Goal: Information Seeking & Learning: Check status

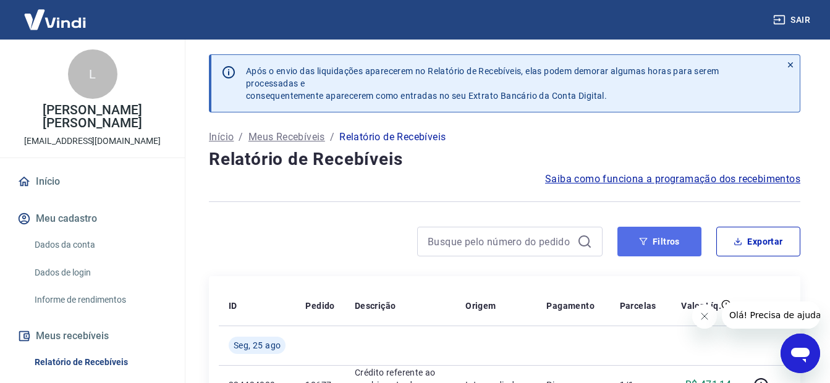
click at [679, 235] on button "Filtros" at bounding box center [660, 242] width 84 height 30
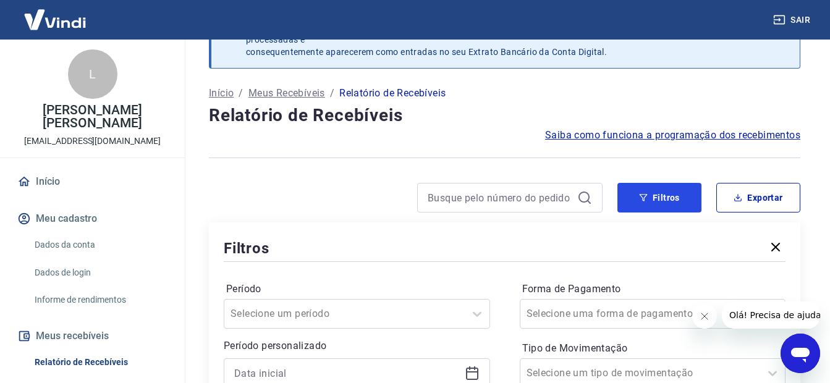
scroll to position [185, 0]
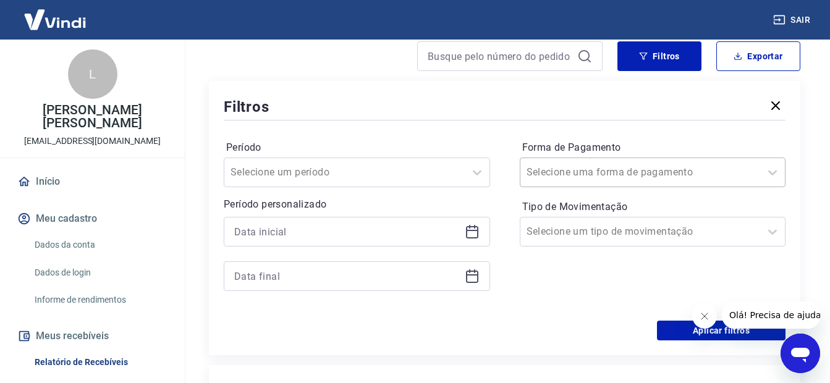
click at [624, 171] on input "Forma de Pagamento" at bounding box center [589, 172] width 125 height 15
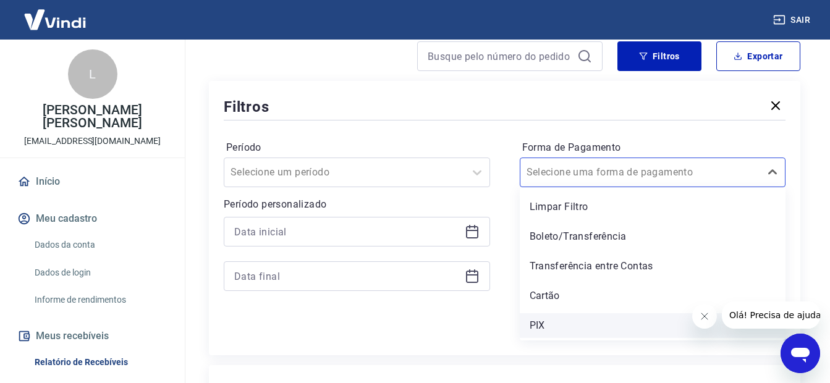
click at [551, 322] on div "PIX" at bounding box center [653, 325] width 266 height 25
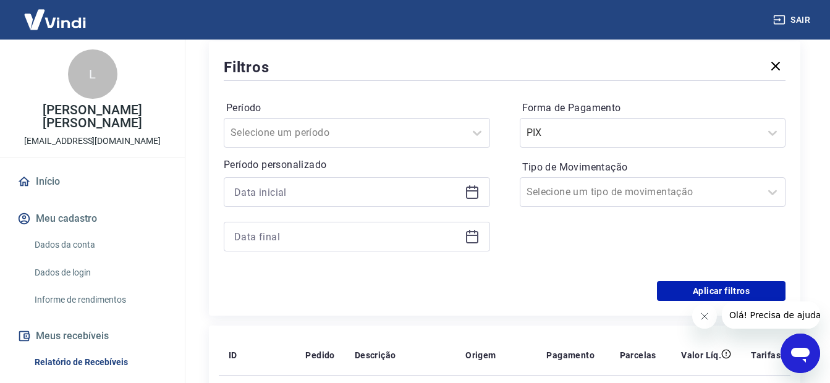
scroll to position [247, 0]
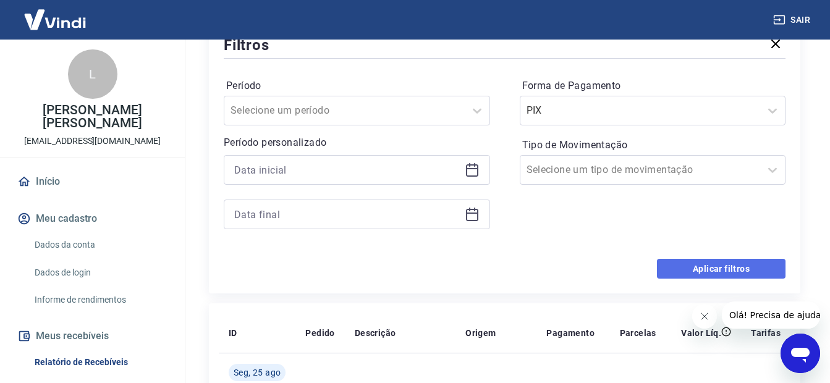
click at [736, 262] on button "Aplicar filtros" at bounding box center [721, 269] width 129 height 20
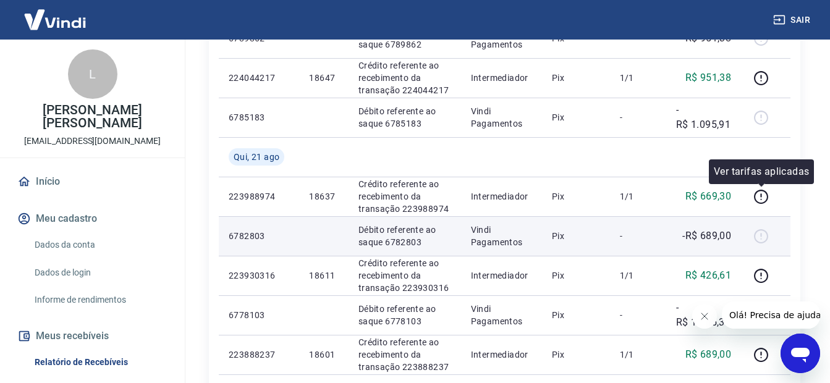
scroll to position [804, 0]
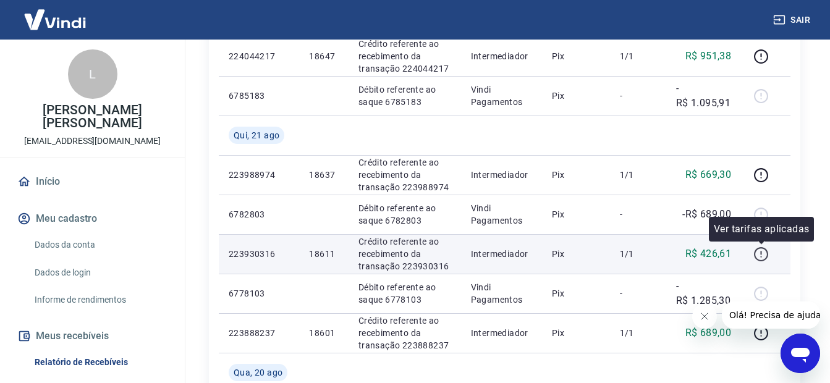
click at [762, 250] on icon "button" at bounding box center [761, 254] width 15 height 15
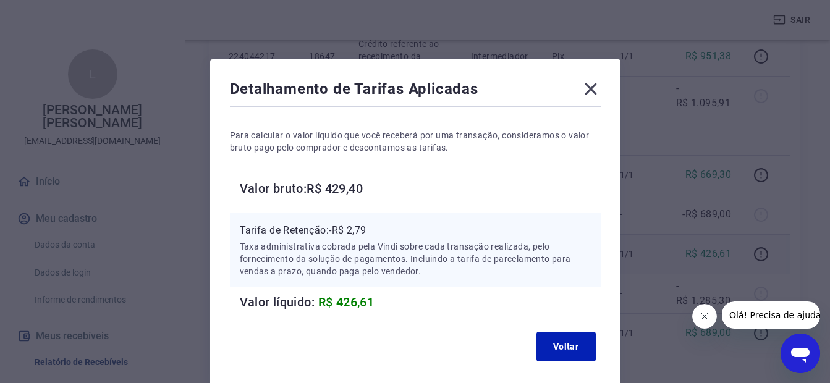
click at [582, 85] on icon at bounding box center [591, 89] width 20 height 20
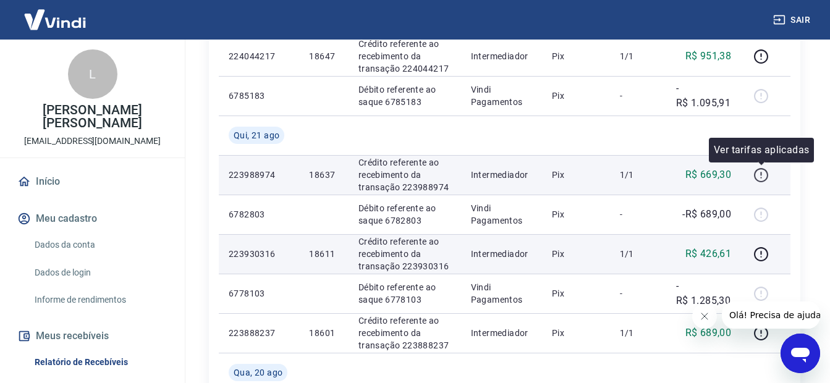
click at [762, 172] on icon "button" at bounding box center [760, 174] width 1 height 4
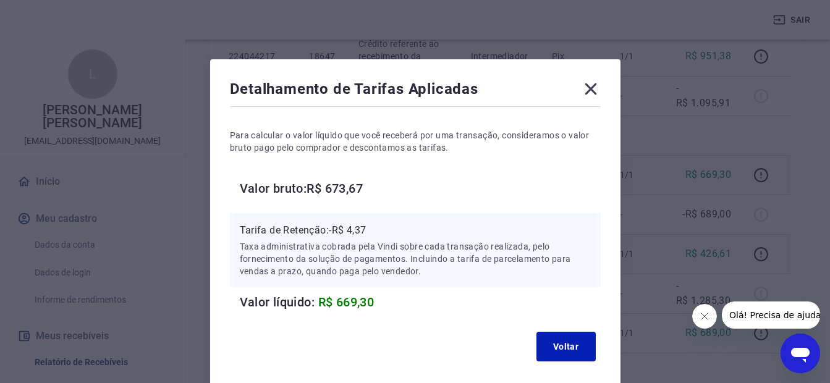
click at [590, 95] on icon at bounding box center [591, 89] width 20 height 20
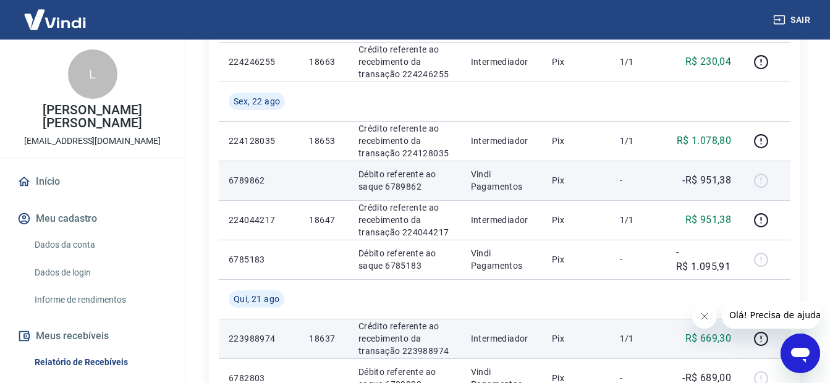
scroll to position [618, 0]
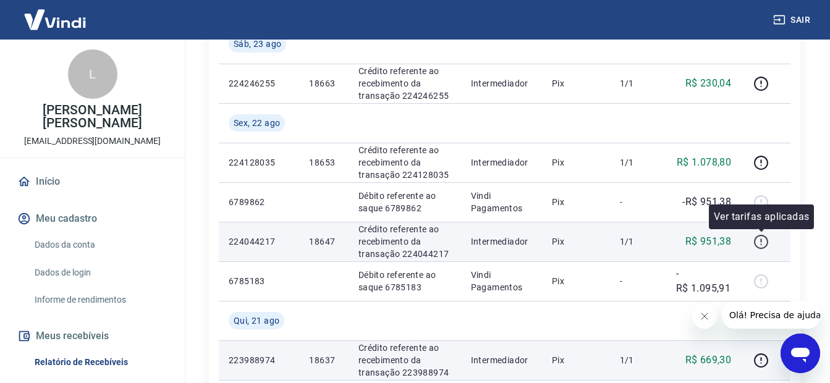
click at [764, 239] on icon "button" at bounding box center [761, 241] width 15 height 15
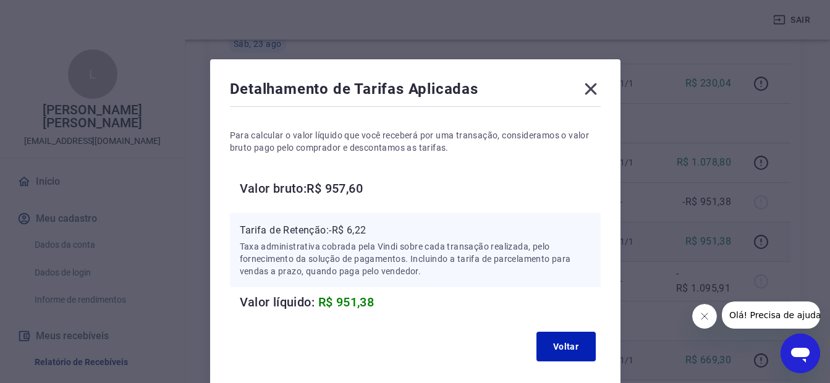
click at [591, 92] on icon at bounding box center [591, 89] width 20 height 20
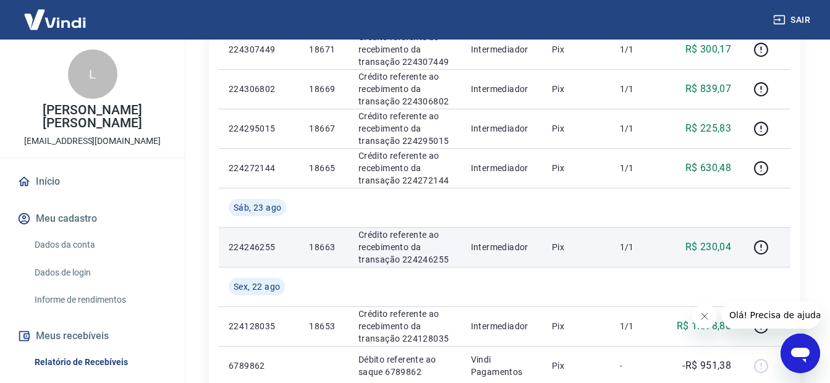
scroll to position [433, 0]
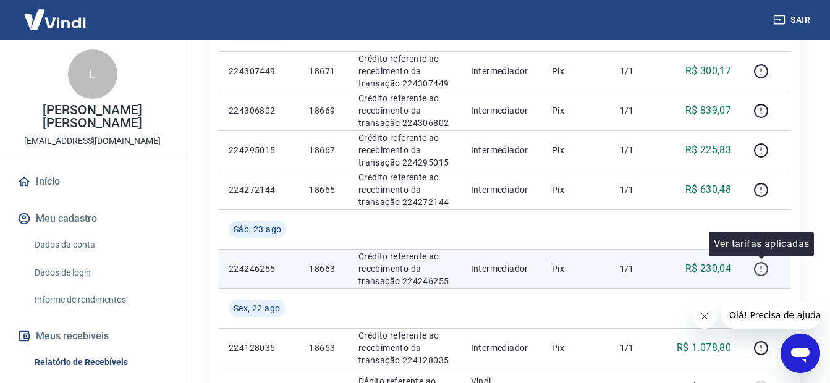
click at [764, 271] on icon "button" at bounding box center [761, 269] width 15 height 15
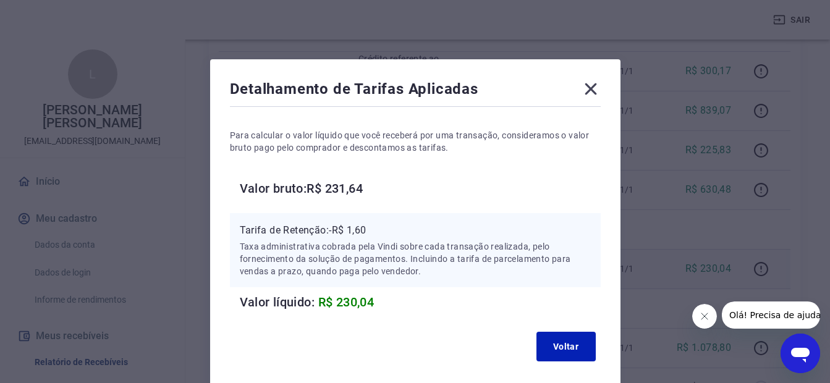
click at [587, 88] on icon at bounding box center [591, 89] width 20 height 20
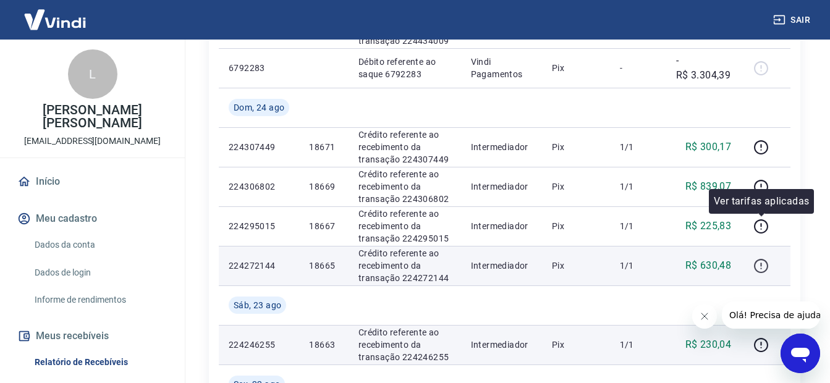
scroll to position [371, 0]
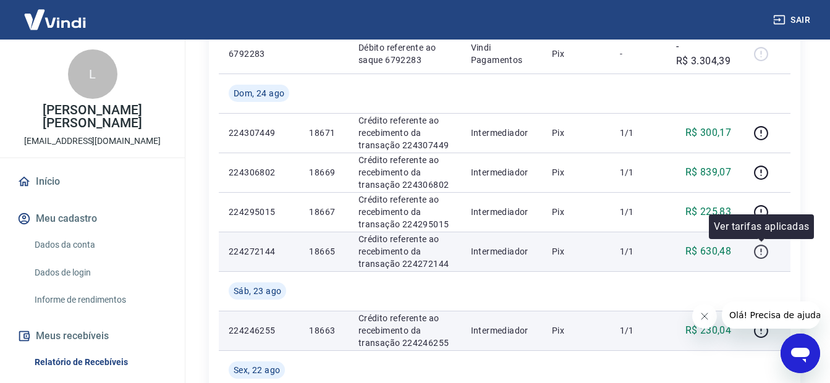
click at [761, 253] on icon "button" at bounding box center [761, 251] width 15 height 15
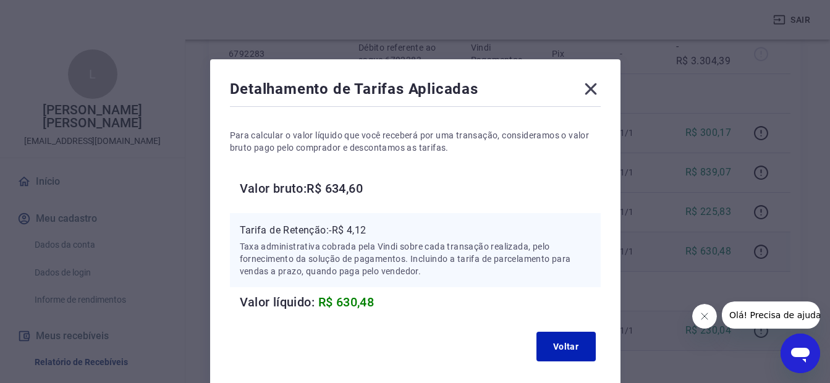
click at [589, 83] on icon at bounding box center [591, 89] width 20 height 20
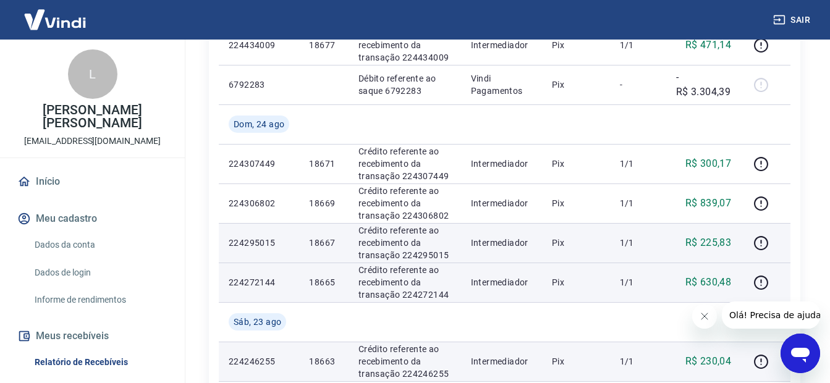
scroll to position [309, 0]
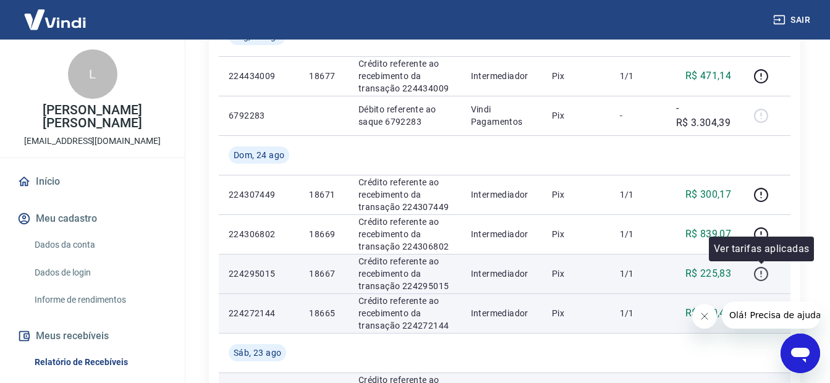
click at [764, 271] on icon "button" at bounding box center [761, 273] width 15 height 15
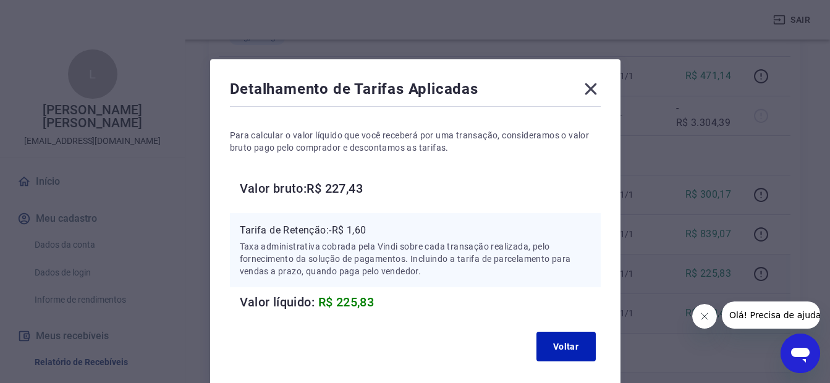
click at [587, 90] on icon at bounding box center [591, 89] width 20 height 20
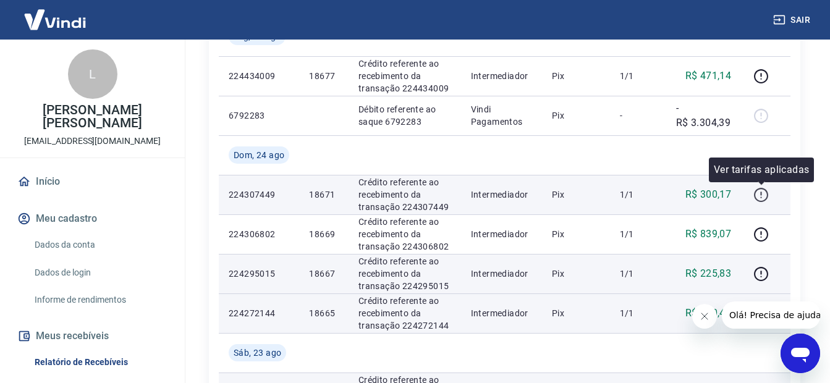
click at [767, 198] on icon "button" at bounding box center [761, 195] width 14 height 14
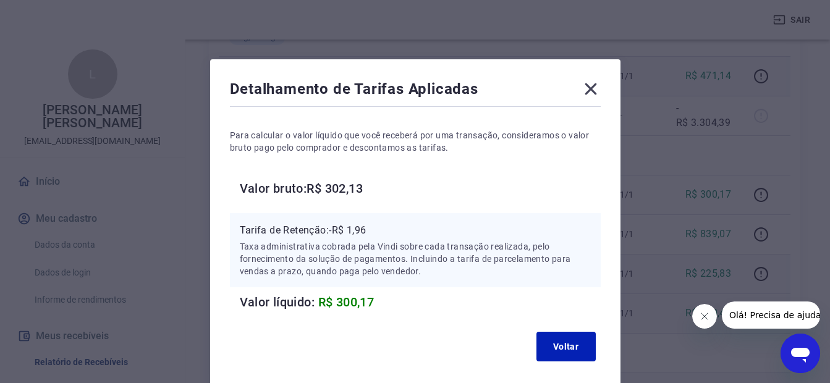
click at [590, 87] on icon at bounding box center [591, 89] width 20 height 20
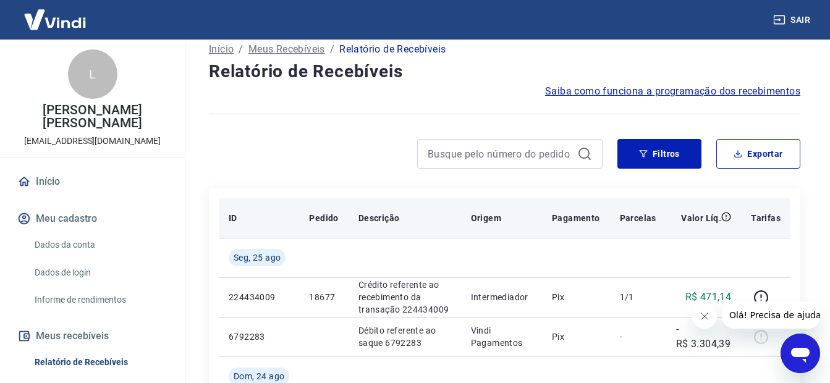
scroll to position [0, 0]
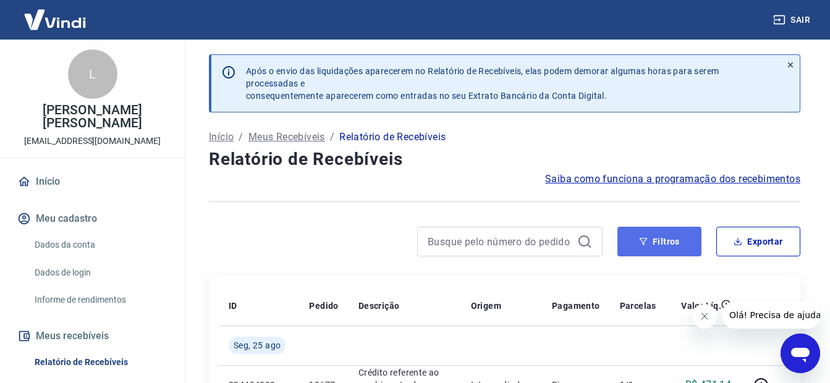
drag, startPoint x: 666, startPoint y: 234, endPoint x: 662, endPoint y: 242, distance: 9.1
click at [666, 234] on button "Filtros" at bounding box center [660, 242] width 84 height 30
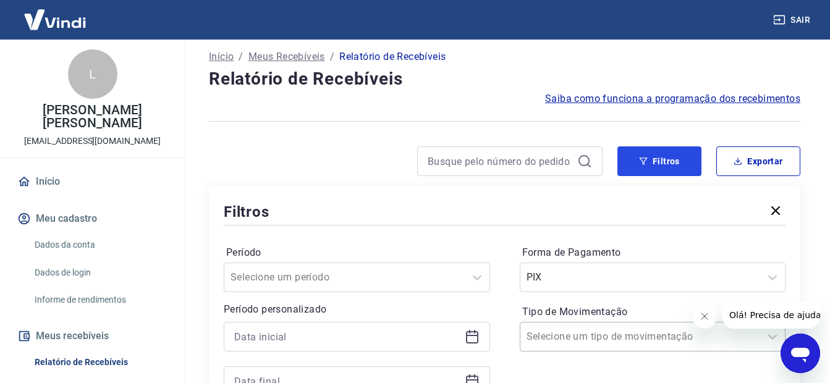
scroll to position [185, 0]
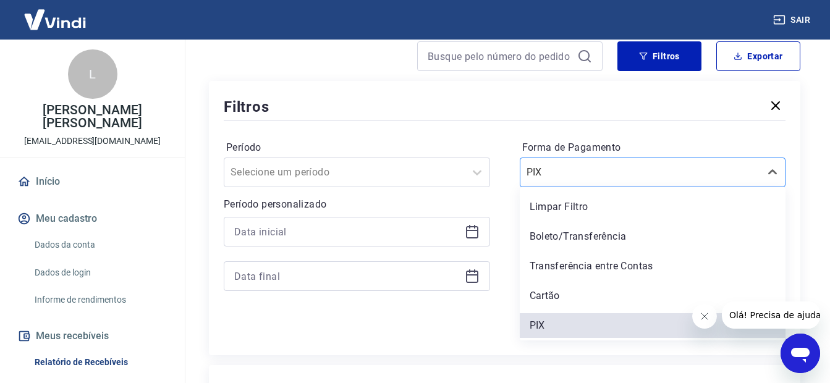
click at [555, 164] on div at bounding box center [641, 172] width 228 height 17
click at [562, 200] on div "Limpar Filtro" at bounding box center [653, 207] width 266 height 25
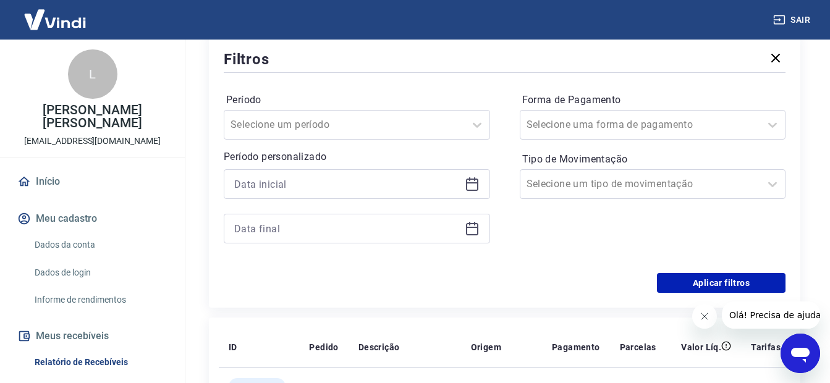
scroll to position [309, 0]
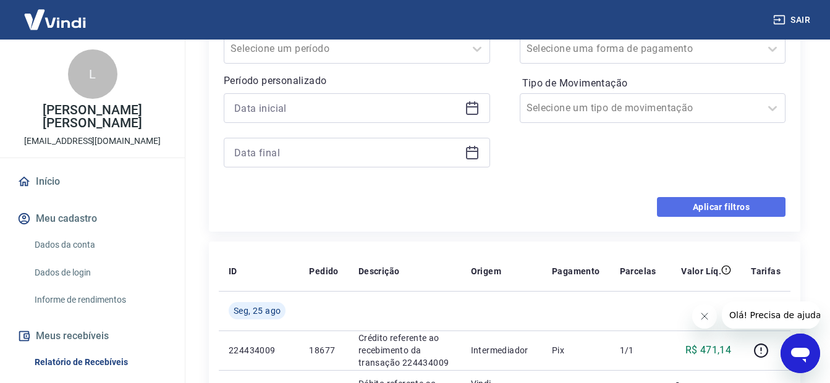
click at [689, 207] on button "Aplicar filtros" at bounding box center [721, 207] width 129 height 20
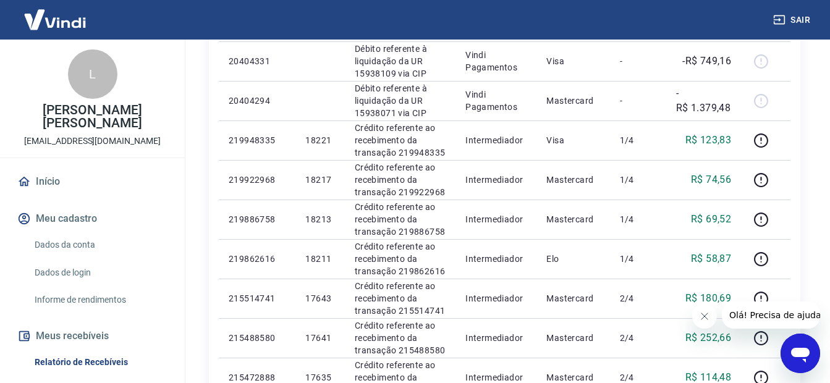
scroll to position [977, 0]
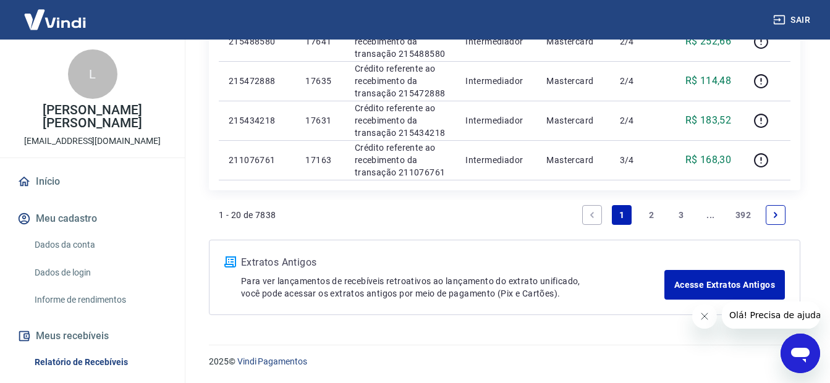
click at [772, 216] on icon "Next page" at bounding box center [776, 215] width 9 height 9
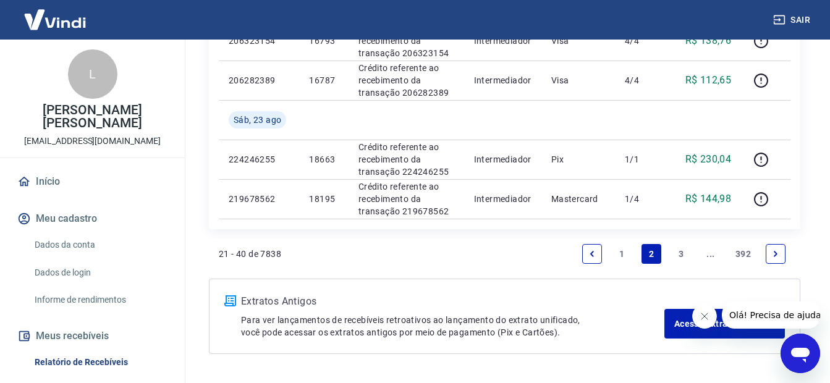
scroll to position [1056, 0]
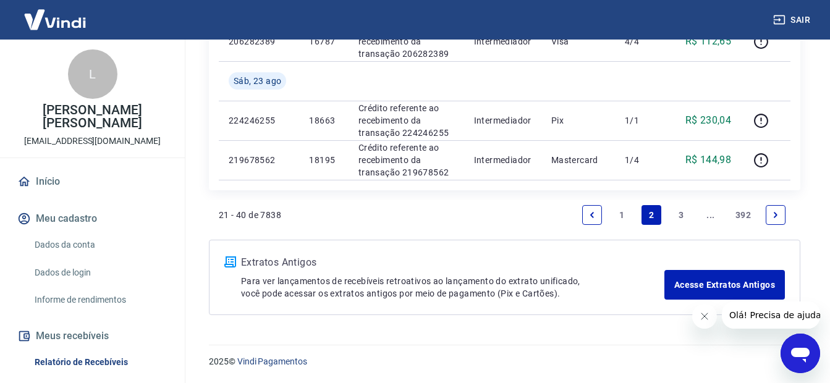
click at [773, 219] on icon "Next page" at bounding box center [776, 215] width 9 height 9
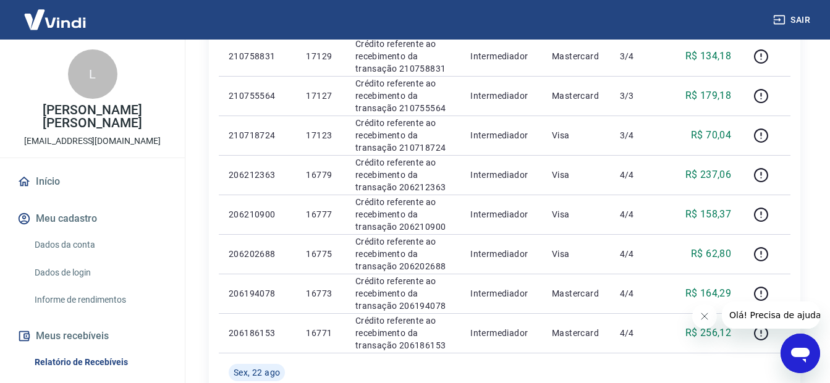
scroll to position [1016, 0]
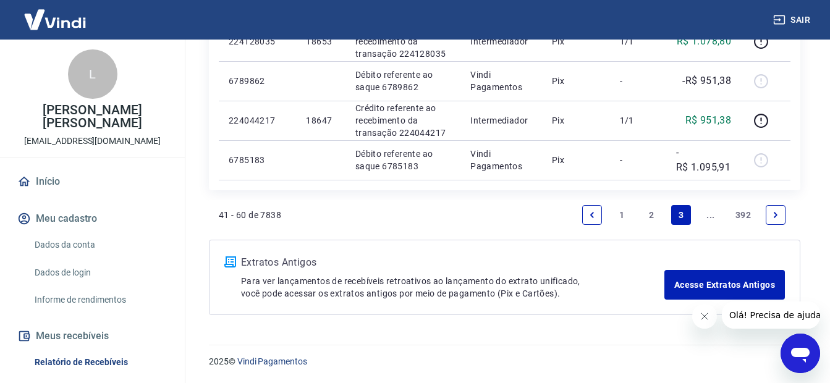
click at [772, 218] on icon "Next page" at bounding box center [776, 215] width 9 height 9
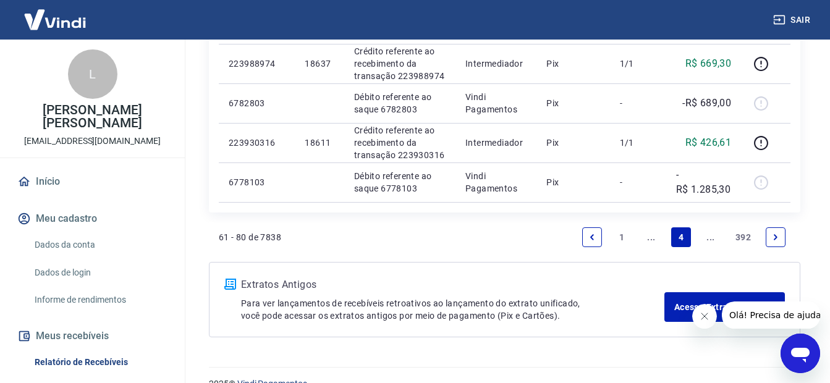
scroll to position [1016, 0]
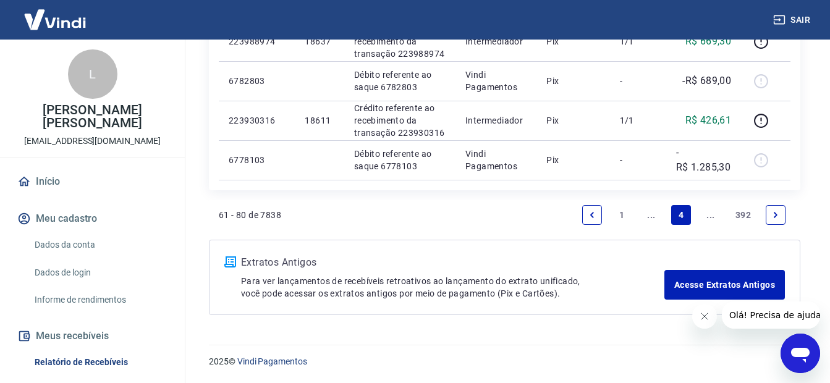
click at [594, 209] on link "Previous page" at bounding box center [592, 215] width 20 height 20
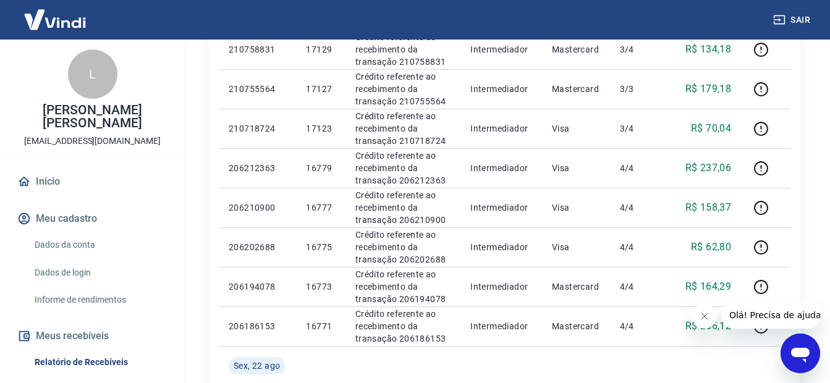
scroll to position [769, 0]
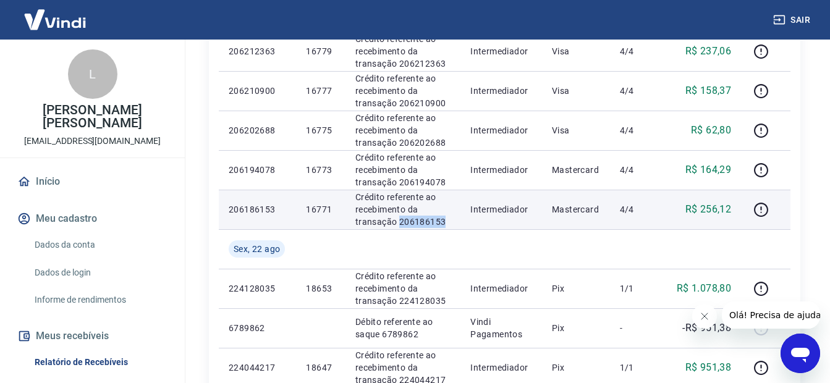
drag, startPoint x: 450, startPoint y: 224, endPoint x: 398, endPoint y: 223, distance: 52.6
click at [398, 223] on p "Crédito referente ao recebimento da transação 206186153" at bounding box center [402, 209] width 95 height 37
copy p "206186153"
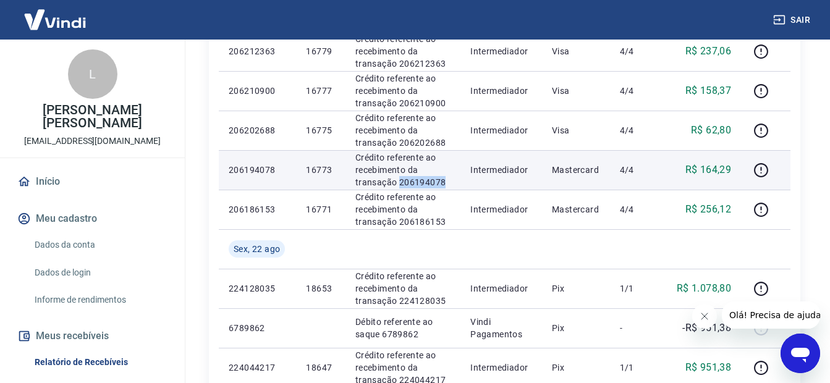
drag, startPoint x: 453, startPoint y: 182, endPoint x: 399, endPoint y: 179, distance: 53.8
click at [399, 179] on p "Crédito referente ao recebimento da transação 206194078" at bounding box center [402, 169] width 95 height 37
copy p "206194078"
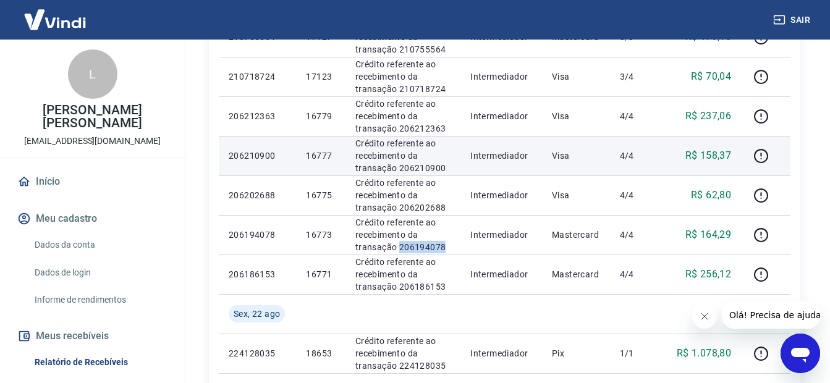
scroll to position [645, 0]
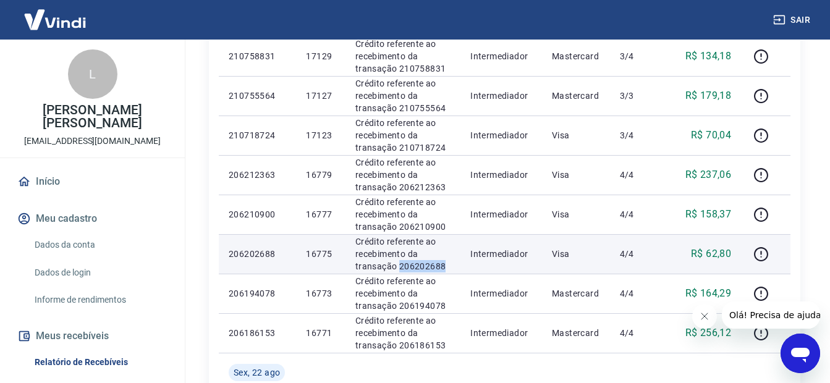
drag, startPoint x: 446, startPoint y: 265, endPoint x: 399, endPoint y: 261, distance: 47.1
click at [399, 261] on p "Crédito referente ao recebimento da transação 206202688" at bounding box center [402, 254] width 95 height 37
copy p "206202688"
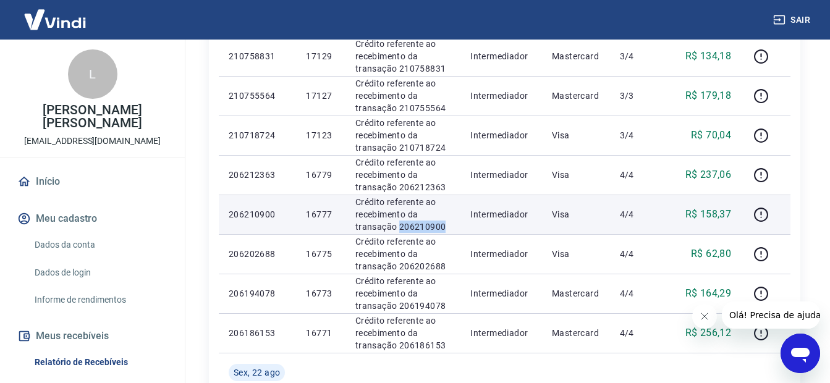
drag, startPoint x: 445, startPoint y: 223, endPoint x: 399, endPoint y: 224, distance: 45.8
click at [399, 224] on p "Crédito referente ao recebimento da transação 206210900" at bounding box center [402, 214] width 95 height 37
copy p "206210900"
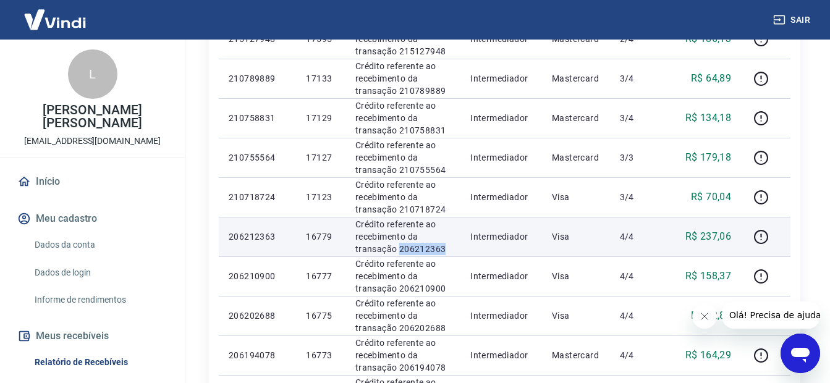
drag, startPoint x: 428, startPoint y: 248, endPoint x: 399, endPoint y: 249, distance: 28.4
click at [399, 249] on p "Crédito referente ao recebimento da transação 206212363" at bounding box center [402, 236] width 95 height 37
copy p "206212363"
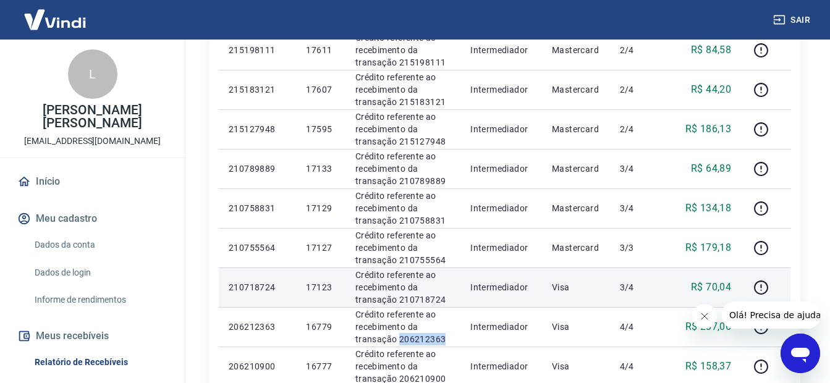
scroll to position [522, 0]
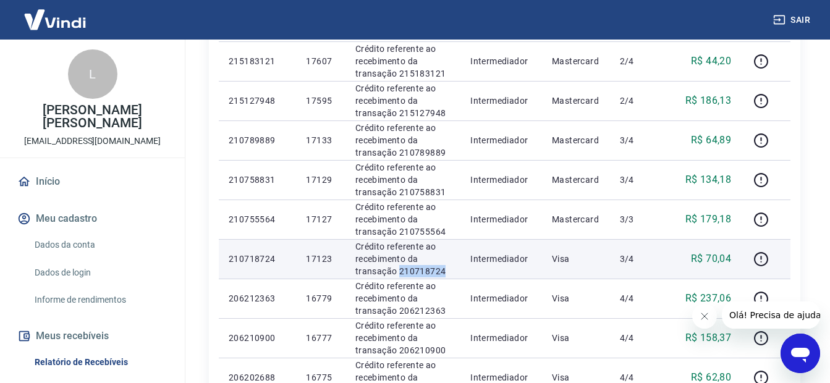
drag, startPoint x: 453, startPoint y: 268, endPoint x: 399, endPoint y: 270, distance: 53.8
click at [399, 270] on p "Crédito referente ao recebimento da transação 210718724" at bounding box center [402, 259] width 95 height 37
copy p "210718724"
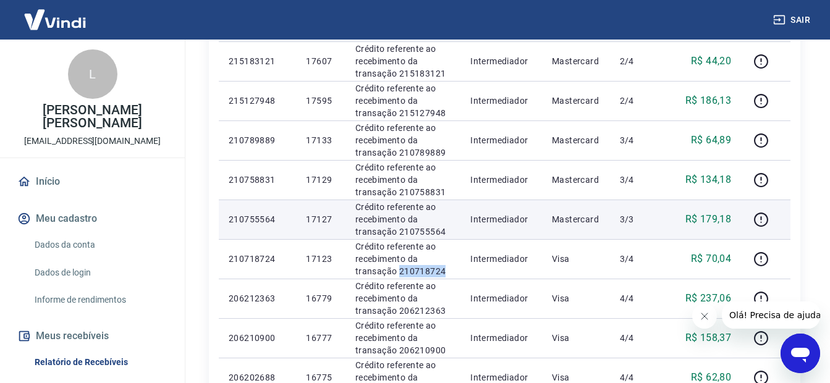
scroll to position [460, 0]
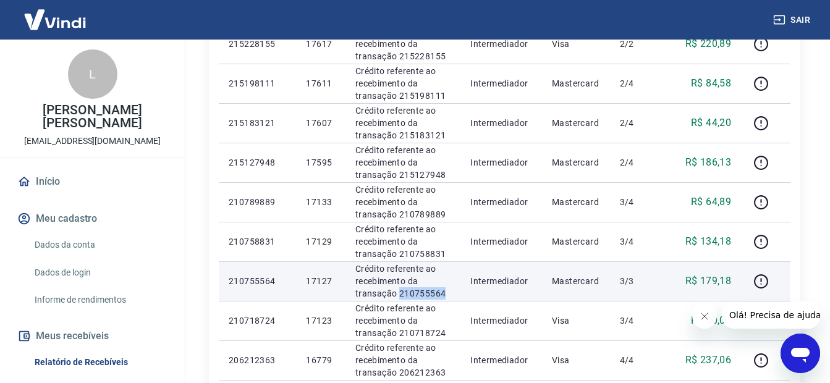
drag, startPoint x: 448, startPoint y: 294, endPoint x: 398, endPoint y: 299, distance: 49.7
click at [398, 299] on p "Crédito referente ao recebimento da transação 210755564" at bounding box center [402, 281] width 95 height 37
copy p "210755564"
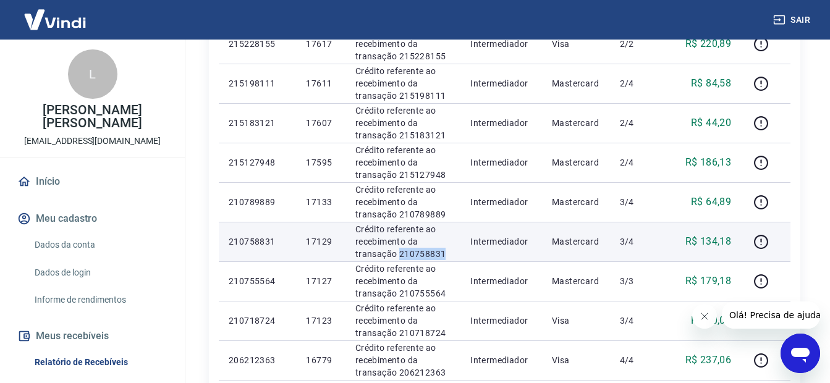
drag, startPoint x: 446, startPoint y: 254, endPoint x: 398, endPoint y: 250, distance: 49.0
click at [398, 250] on p "Crédito referente ao recebimento da transação 210758831" at bounding box center [402, 241] width 95 height 37
copy p "210758831"
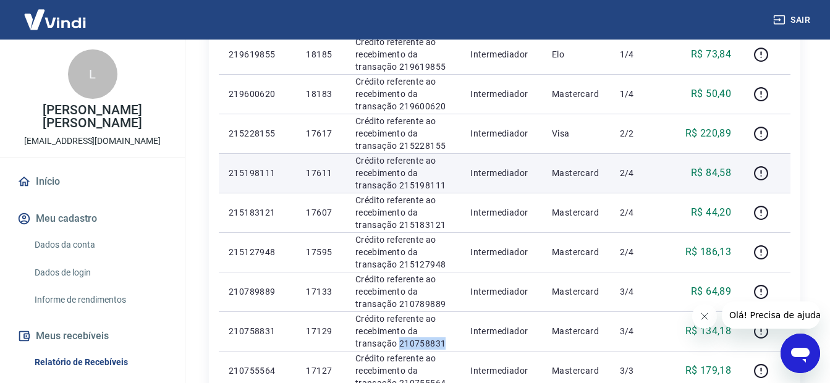
scroll to position [398, 0]
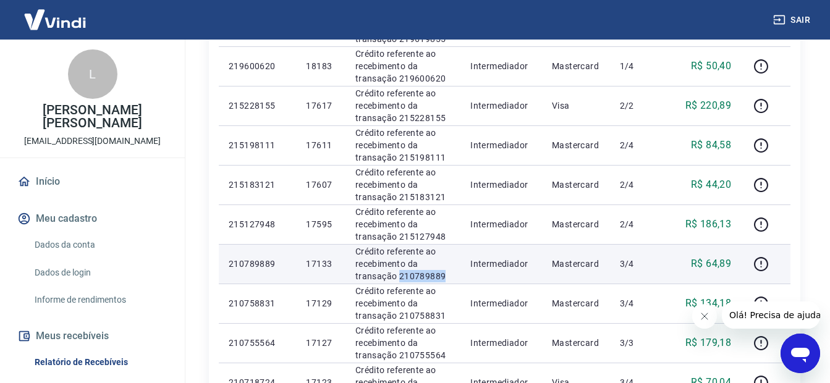
drag, startPoint x: 450, startPoint y: 273, endPoint x: 400, endPoint y: 273, distance: 50.1
click at [400, 273] on p "Crédito referente ao recebimento da transação 210789889" at bounding box center [402, 263] width 95 height 37
copy p "210789889"
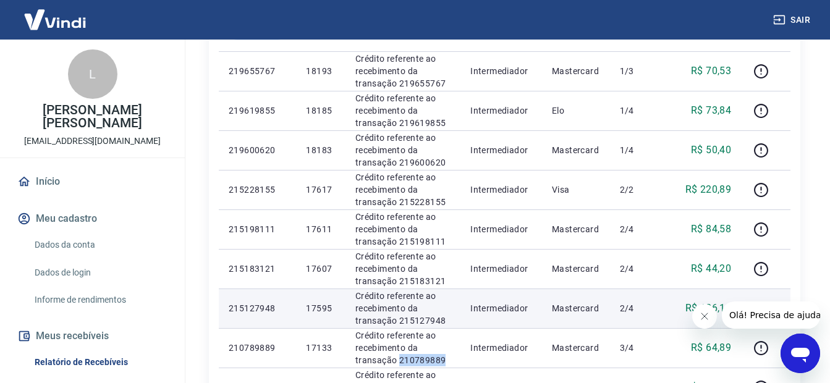
scroll to position [336, 0]
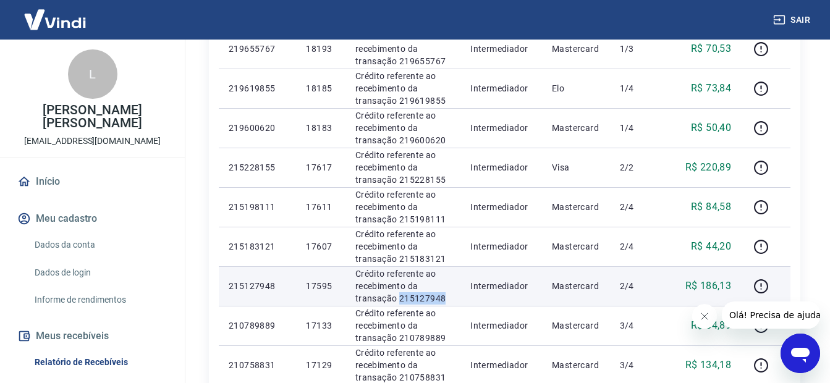
drag, startPoint x: 452, startPoint y: 300, endPoint x: 399, endPoint y: 300, distance: 52.6
click at [399, 300] on p "Crédito referente ao recebimento da transação 215127948" at bounding box center [402, 286] width 95 height 37
copy p "215127948"
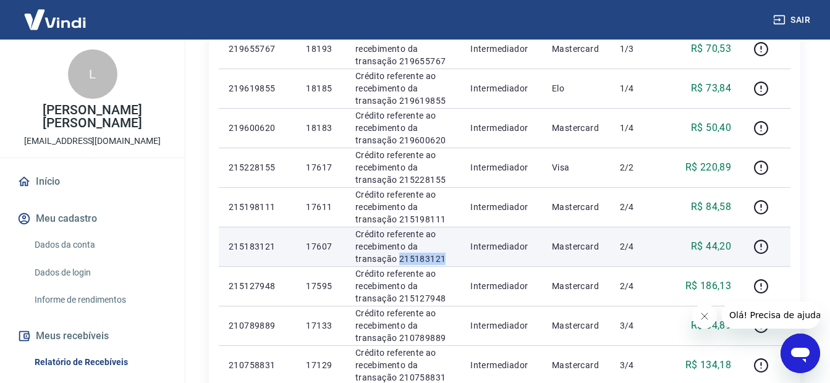
drag, startPoint x: 451, startPoint y: 258, endPoint x: 399, endPoint y: 260, distance: 52.6
click at [399, 260] on p "Crédito referente ao recebimento da transação 215183121" at bounding box center [402, 246] width 95 height 37
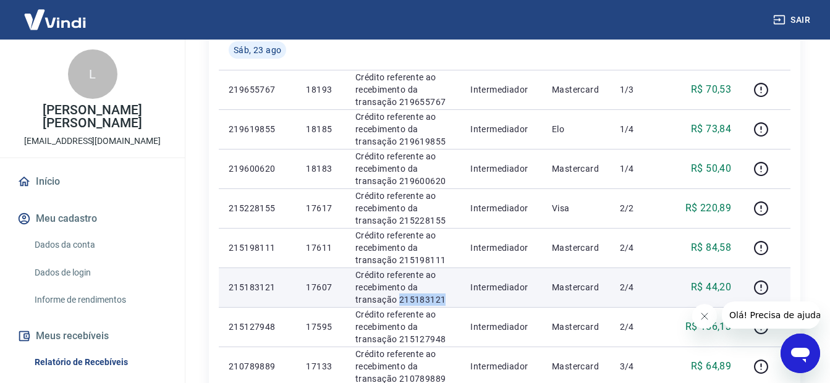
scroll to position [275, 0]
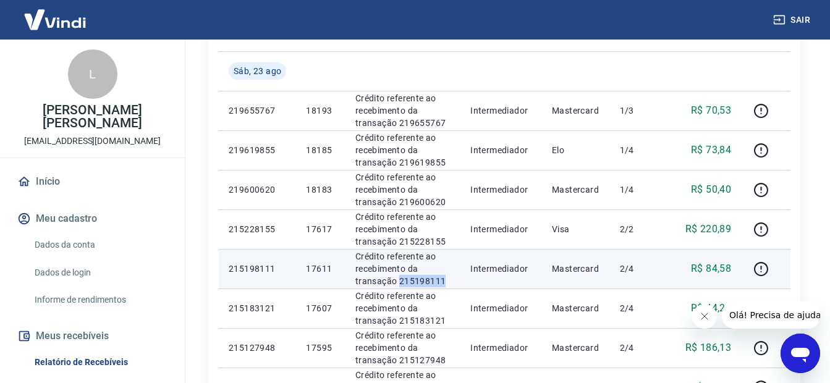
drag, startPoint x: 445, startPoint y: 278, endPoint x: 400, endPoint y: 278, distance: 45.1
click at [400, 278] on p "Crédito referente ao recebimento da transação 215198111" at bounding box center [402, 268] width 95 height 37
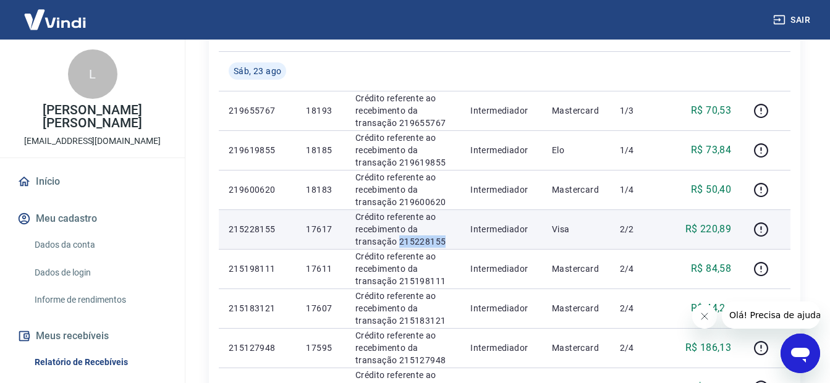
drag, startPoint x: 438, startPoint y: 242, endPoint x: 398, endPoint y: 242, distance: 39.6
click at [398, 242] on p "Crédito referente ao recebimento da transação 215228155" at bounding box center [402, 229] width 95 height 37
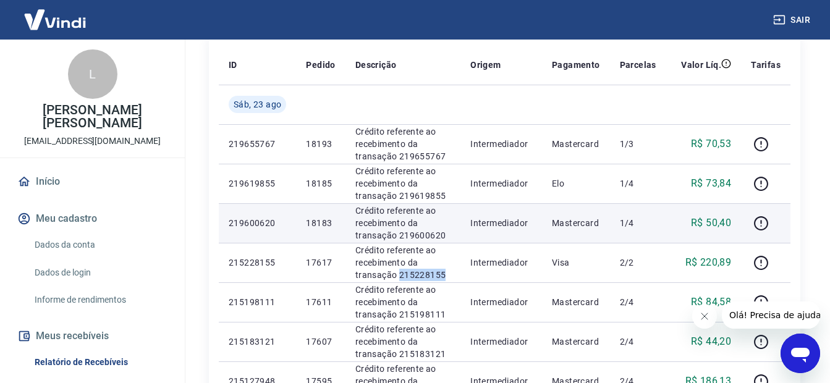
scroll to position [213, 0]
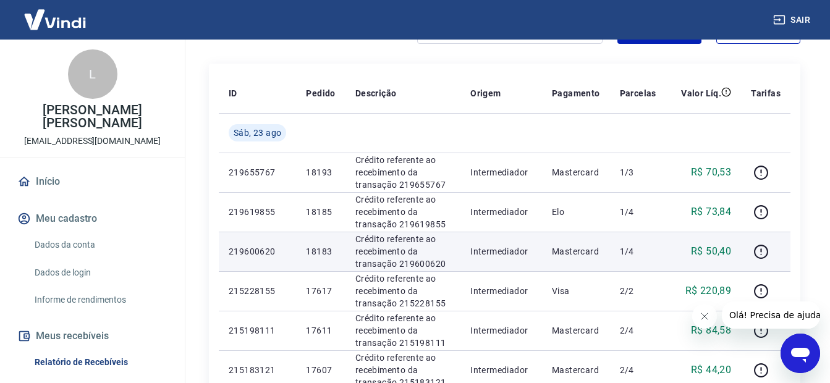
click at [436, 262] on p "Crédito referente ao recebimento da transação 219600620" at bounding box center [402, 251] width 95 height 37
drag, startPoint x: 451, startPoint y: 262, endPoint x: 400, endPoint y: 266, distance: 50.9
click at [400, 266] on p "Crédito referente ao recebimento da transação 219600620" at bounding box center [402, 251] width 95 height 37
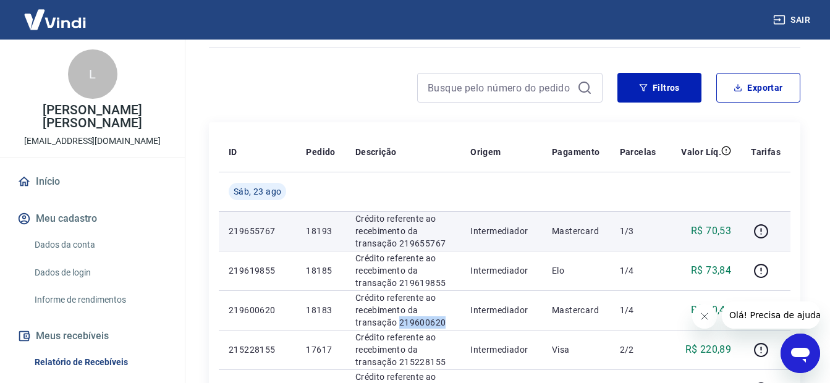
scroll to position [151, 0]
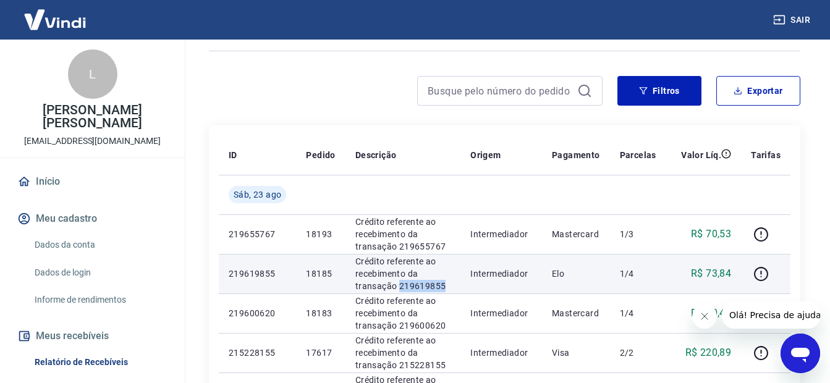
drag, startPoint x: 443, startPoint y: 287, endPoint x: 399, endPoint y: 286, distance: 43.9
click at [399, 286] on p "Crédito referente ao recebimento da transação 219619855" at bounding box center [402, 273] width 95 height 37
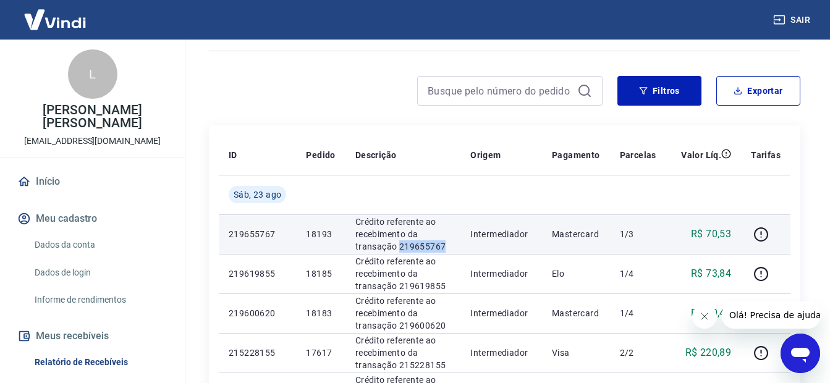
drag, startPoint x: 455, startPoint y: 242, endPoint x: 399, endPoint y: 249, distance: 56.0
click at [399, 249] on td "Crédito referente ao recebimento da transação 219655767" at bounding box center [403, 235] width 115 height 40
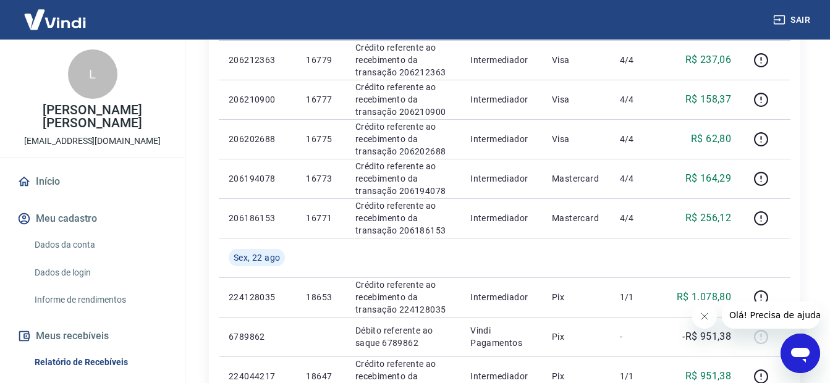
scroll to position [1016, 0]
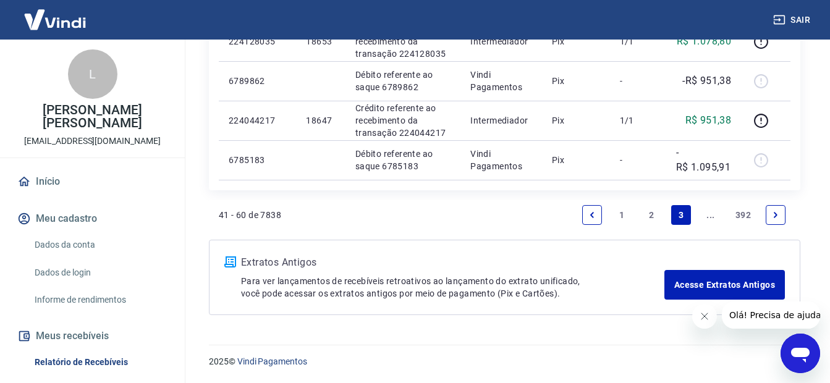
click at [591, 216] on icon "Previous page" at bounding box center [592, 215] width 9 height 9
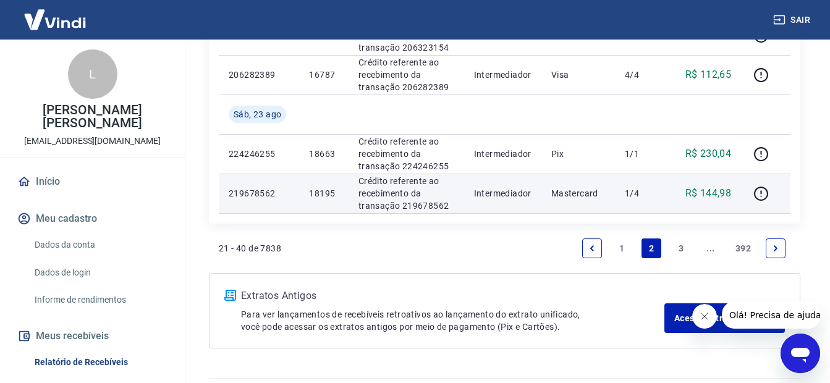
scroll to position [994, 0]
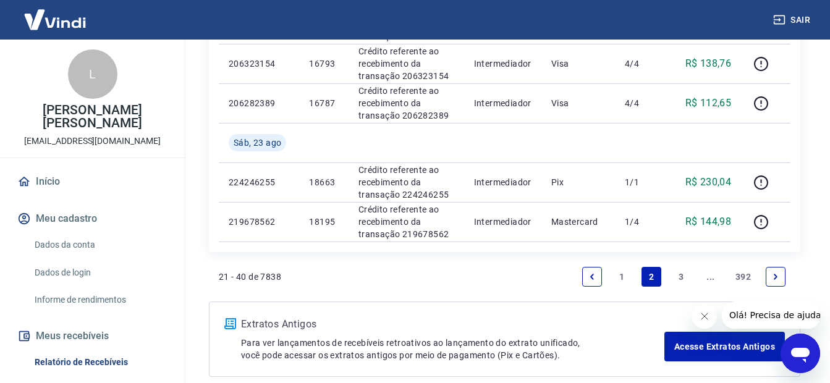
click at [776, 279] on icon "Next page" at bounding box center [776, 277] width 9 height 9
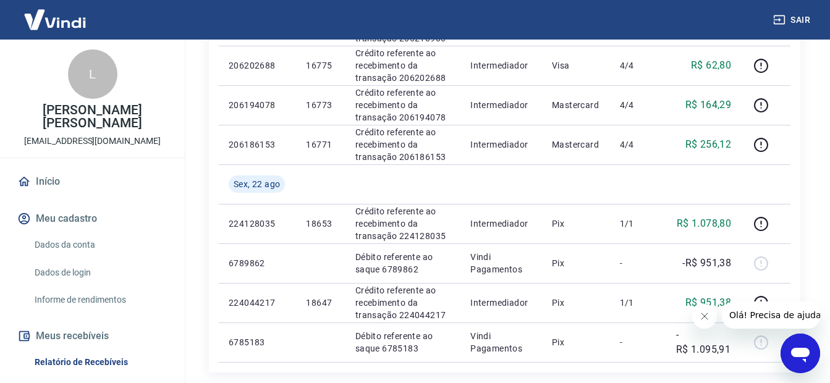
scroll to position [1016, 0]
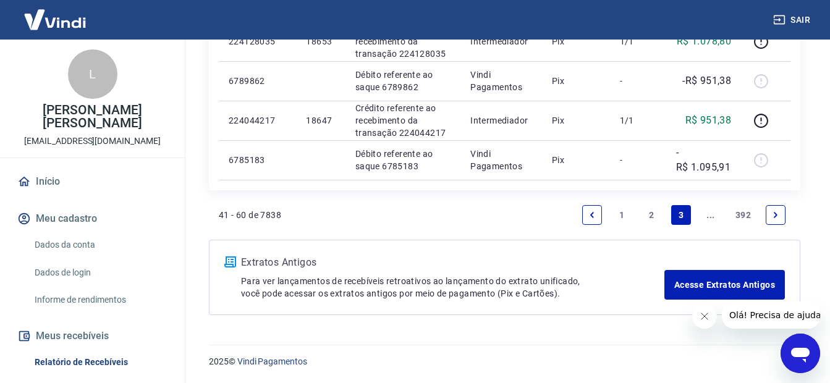
click at [589, 215] on icon "Previous page" at bounding box center [592, 215] width 9 height 9
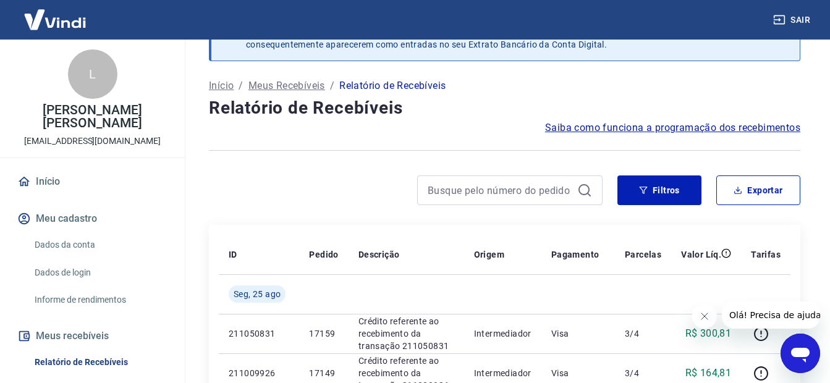
scroll to position [1056, 0]
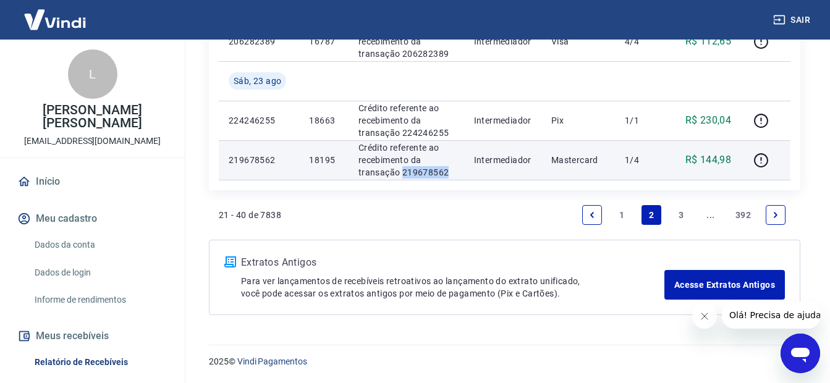
drag, startPoint x: 454, startPoint y: 171, endPoint x: 400, endPoint y: 166, distance: 54.6
click at [400, 166] on p "Crédito referente ao recebimento da transação 219678562" at bounding box center [407, 160] width 96 height 37
drag, startPoint x: 400, startPoint y: 166, endPoint x: 407, endPoint y: 168, distance: 6.9
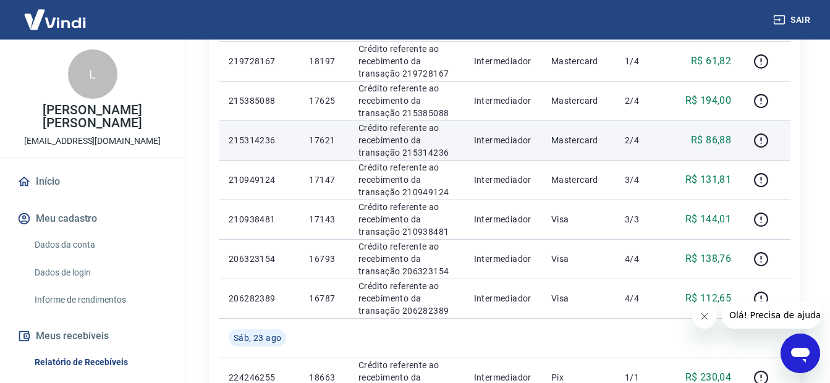
scroll to position [870, 0]
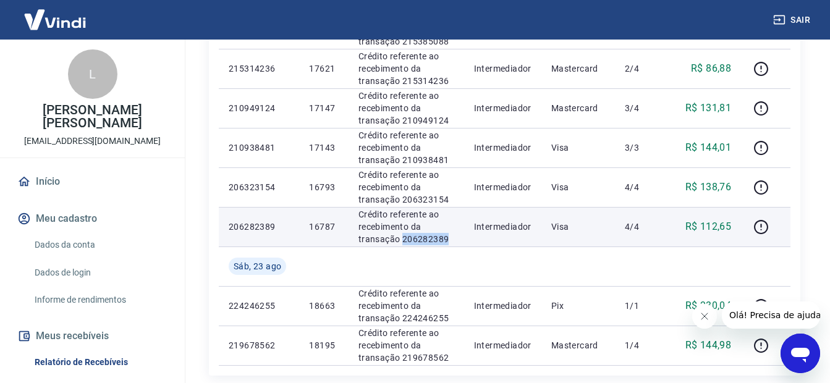
drag, startPoint x: 454, startPoint y: 241, endPoint x: 401, endPoint y: 239, distance: 53.2
click at [401, 239] on td "Crédito referente ao recebimento da transação 206282389" at bounding box center [407, 227] width 116 height 40
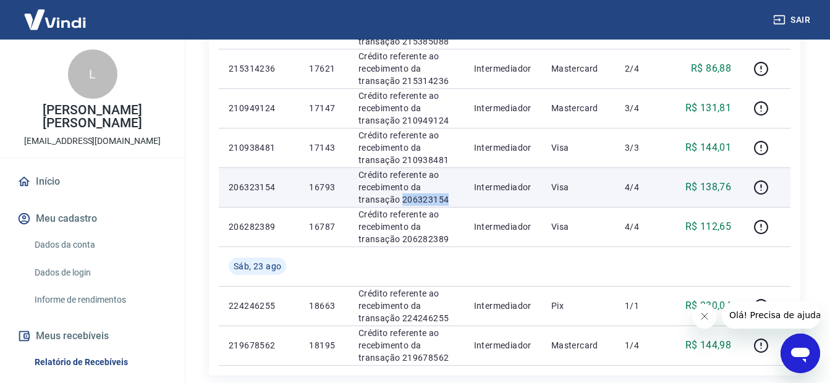
drag, startPoint x: 453, startPoint y: 197, endPoint x: 402, endPoint y: 203, distance: 51.7
click at [402, 203] on p "Crédito referente ao recebimento da transação 206323154" at bounding box center [407, 187] width 96 height 37
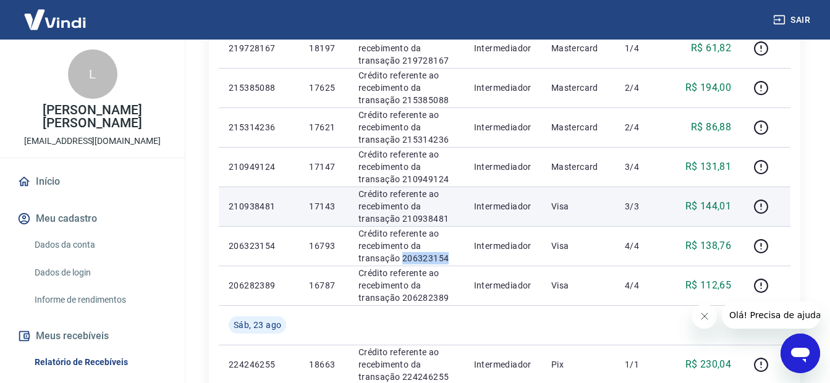
scroll to position [809, 0]
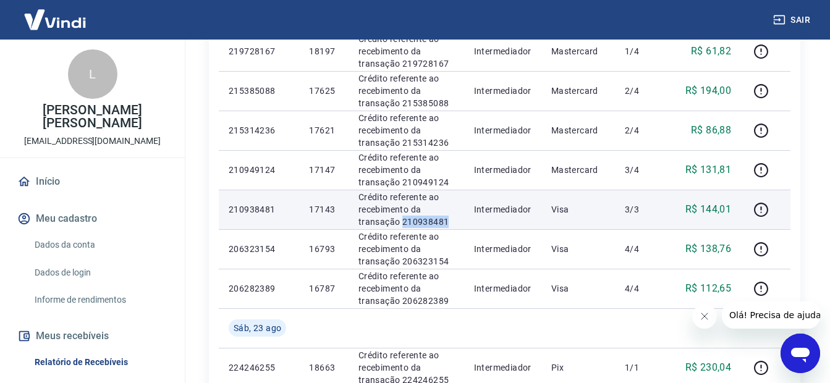
drag, startPoint x: 457, startPoint y: 218, endPoint x: 402, endPoint y: 218, distance: 54.4
click at [402, 218] on p "Crédito referente ao recebimento da transação 210938481" at bounding box center [407, 209] width 96 height 37
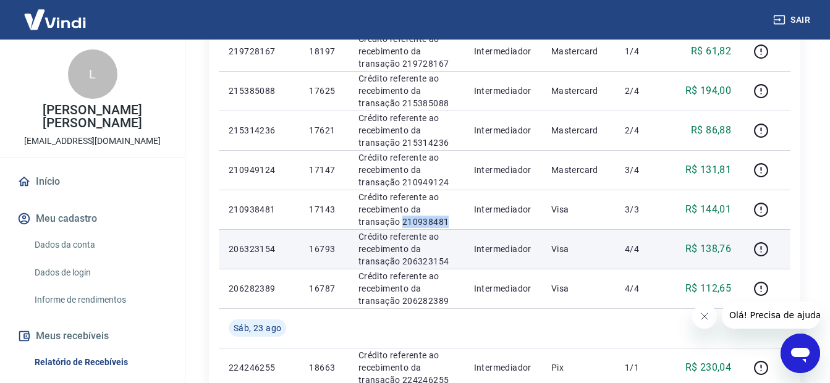
scroll to position [685, 0]
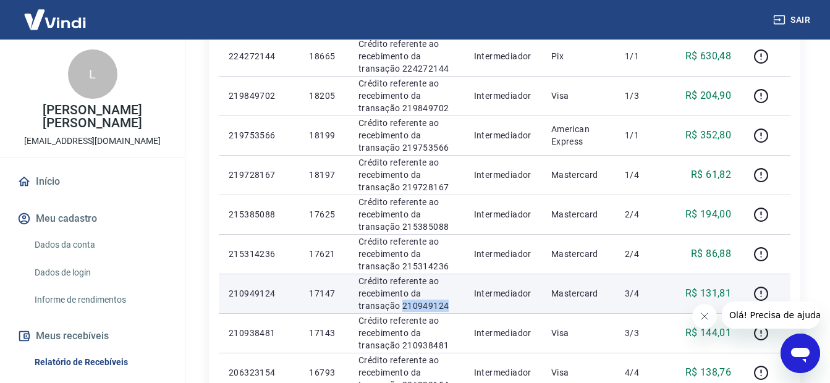
drag, startPoint x: 451, startPoint y: 306, endPoint x: 401, endPoint y: 307, distance: 49.5
click at [401, 307] on p "Crédito referente ao recebimento da transação 210949124" at bounding box center [407, 293] width 96 height 37
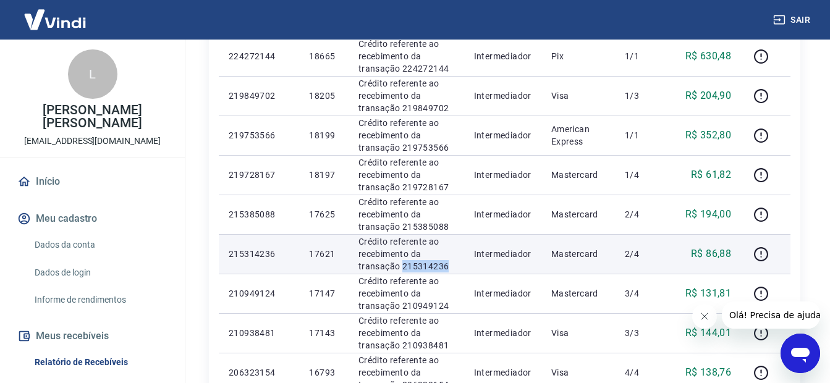
drag, startPoint x: 453, startPoint y: 263, endPoint x: 402, endPoint y: 268, distance: 50.9
click at [402, 268] on p "Crédito referente ao recebimento da transação 215314236" at bounding box center [407, 254] width 96 height 37
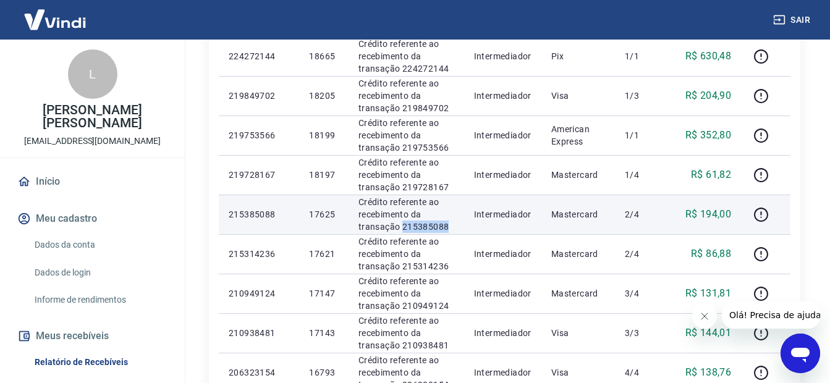
drag, startPoint x: 461, startPoint y: 223, endPoint x: 402, endPoint y: 228, distance: 58.9
click at [402, 228] on td "Crédito referente ao recebimento da transação 215385088" at bounding box center [407, 215] width 116 height 40
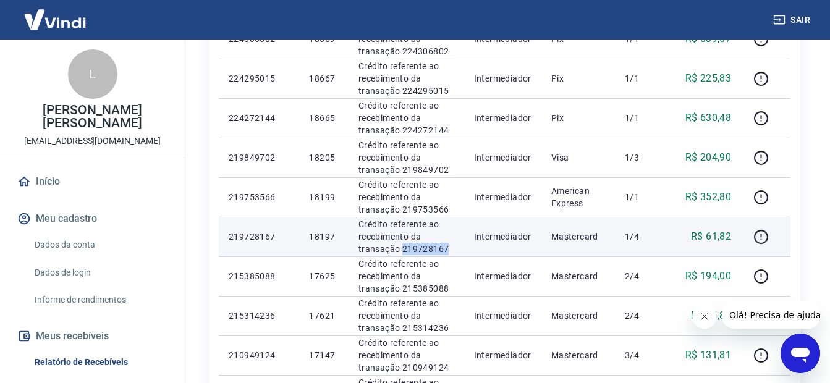
drag, startPoint x: 454, startPoint y: 249, endPoint x: 402, endPoint y: 249, distance: 51.9
click at [402, 249] on p "Crédito referente ao recebimento da transação 219728167" at bounding box center [407, 236] width 96 height 37
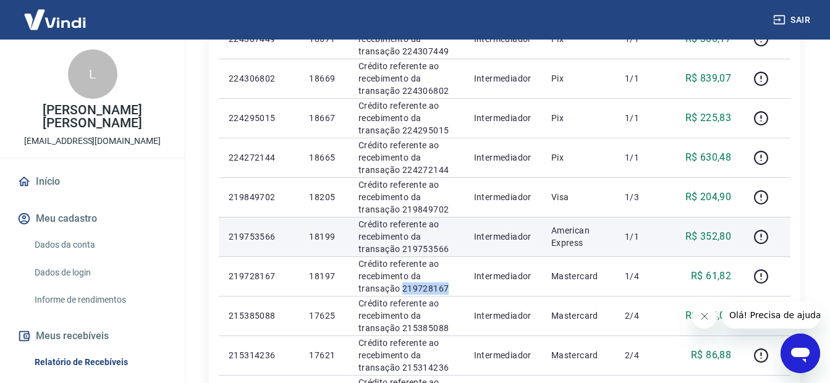
scroll to position [561, 0]
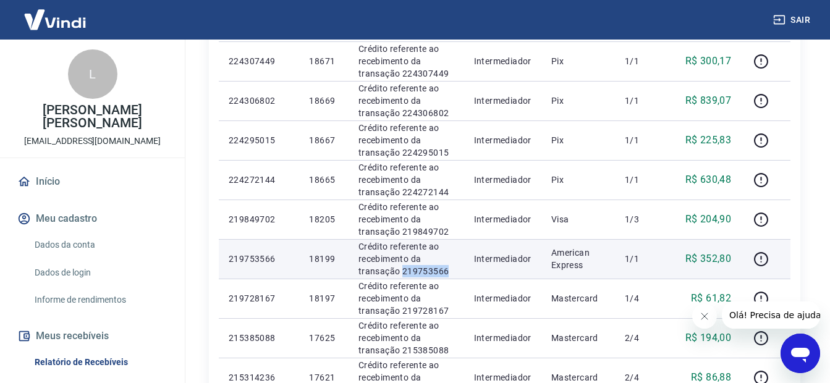
drag, startPoint x: 412, startPoint y: 270, endPoint x: 401, endPoint y: 268, distance: 11.9
click at [401, 268] on p "Crédito referente ao recebimento da transação 219753566" at bounding box center [407, 259] width 96 height 37
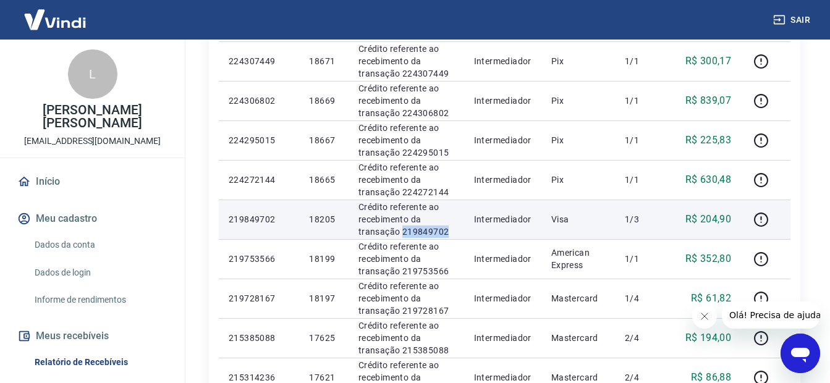
drag, startPoint x: 453, startPoint y: 231, endPoint x: 400, endPoint y: 230, distance: 53.2
click at [400, 230] on td "Crédito referente ao recebimento da transação 219849702" at bounding box center [407, 220] width 116 height 40
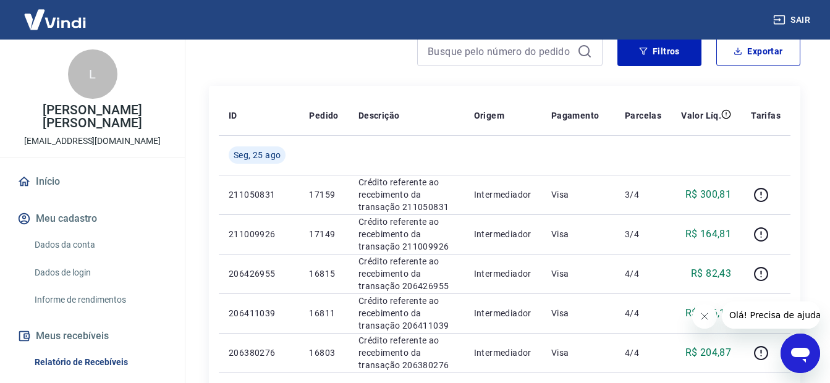
scroll to position [314, 0]
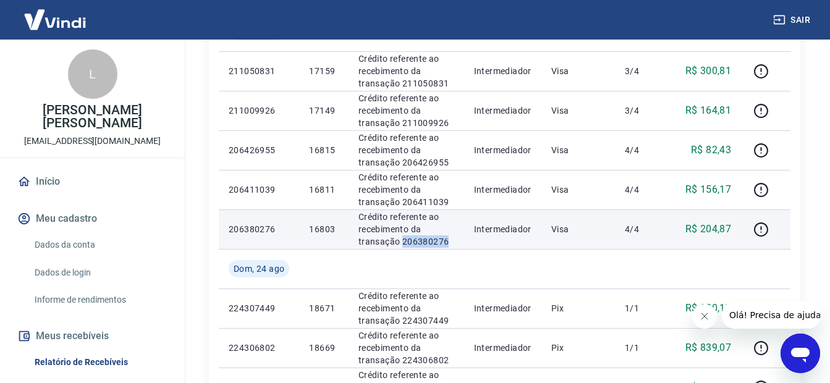
drag, startPoint x: 447, startPoint y: 237, endPoint x: 401, endPoint y: 243, distance: 46.2
click at [401, 243] on p "Crédito referente ao recebimento da transação 206380276" at bounding box center [407, 229] width 96 height 37
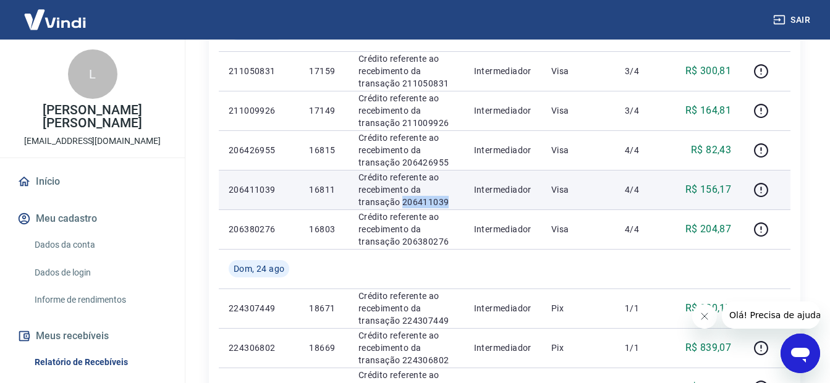
drag, startPoint x: 457, startPoint y: 201, endPoint x: 402, endPoint y: 200, distance: 54.4
click at [402, 200] on p "Crédito referente ao recebimento da transação 206411039" at bounding box center [407, 189] width 96 height 37
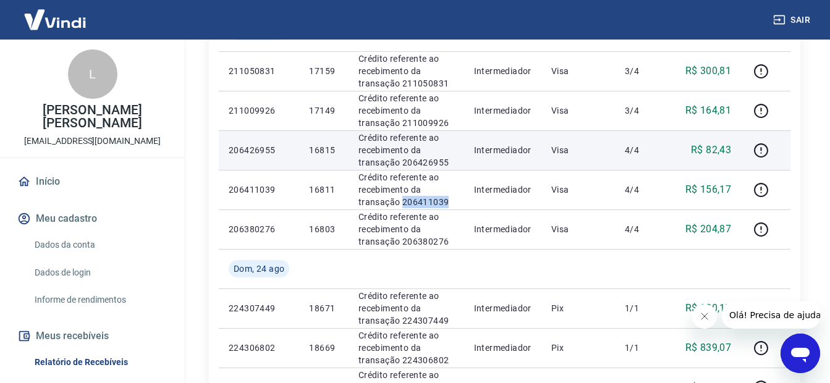
scroll to position [190, 0]
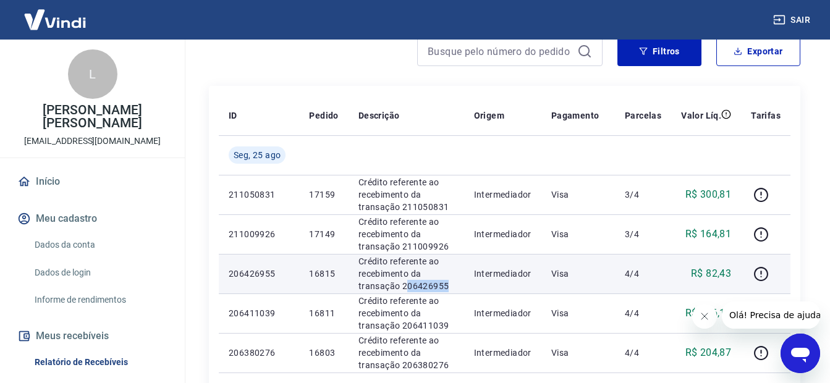
drag, startPoint x: 439, startPoint y: 282, endPoint x: 404, endPoint y: 284, distance: 35.3
click at [404, 284] on p "Crédito referente ao recebimento da transação 206426955" at bounding box center [407, 273] width 96 height 37
click at [403, 284] on p "Crédito referente ao recebimento da transação 206426955" at bounding box center [407, 273] width 96 height 37
click at [460, 286] on td "Crédito referente ao recebimento da transação 206426955" at bounding box center [407, 274] width 116 height 40
drag, startPoint x: 456, startPoint y: 284, endPoint x: 402, endPoint y: 283, distance: 53.2
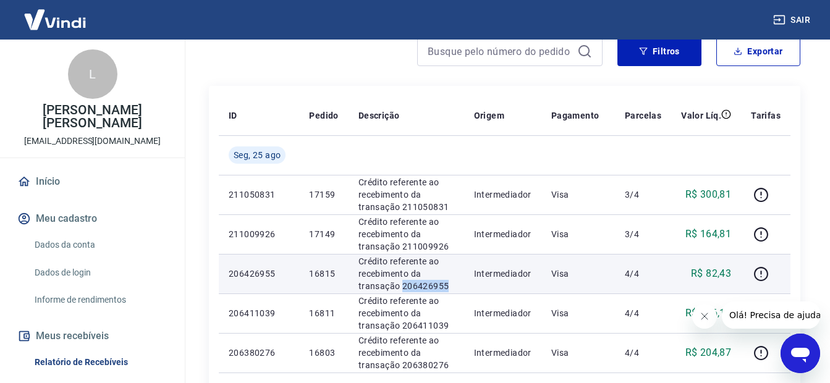
click at [402, 283] on p "Crédito referente ao recebimento da transação 206426955" at bounding box center [407, 273] width 96 height 37
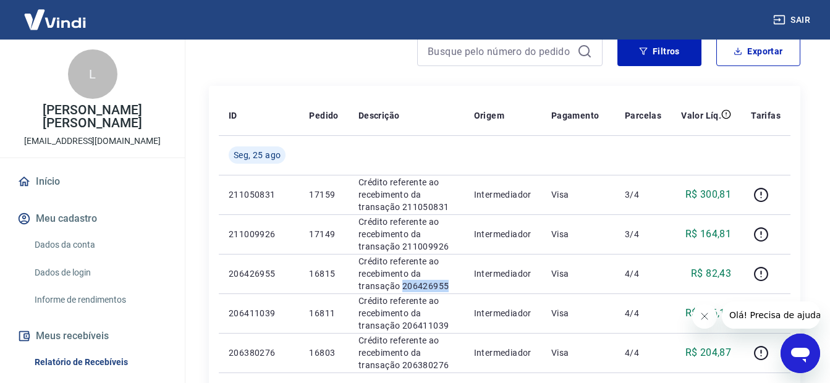
scroll to position [62, 0]
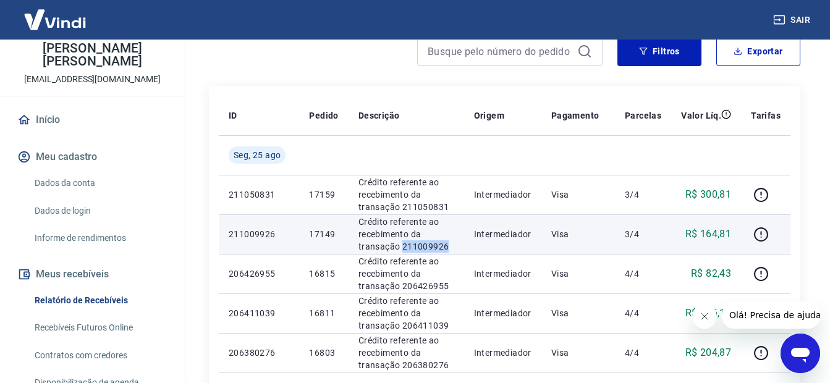
drag, startPoint x: 453, startPoint y: 249, endPoint x: 402, endPoint y: 250, distance: 51.3
click at [402, 250] on p "Crédito referente ao recebimento da transação 211009926" at bounding box center [407, 234] width 96 height 37
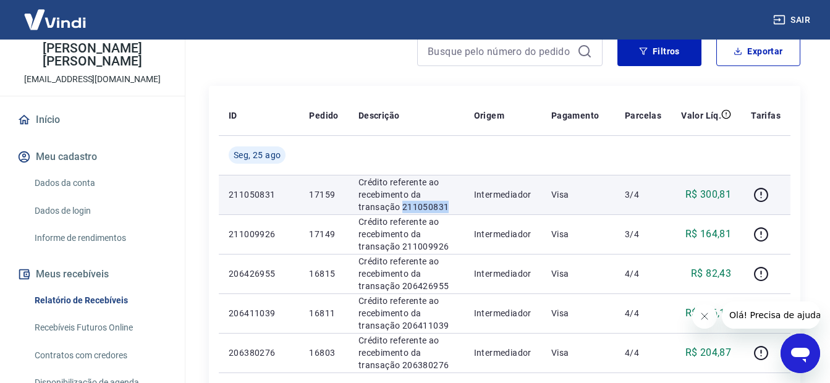
drag, startPoint x: 448, startPoint y: 203, endPoint x: 400, endPoint y: 207, distance: 47.7
click at [400, 207] on p "Crédito referente ao recebimento da transação 211050831" at bounding box center [407, 194] width 96 height 37
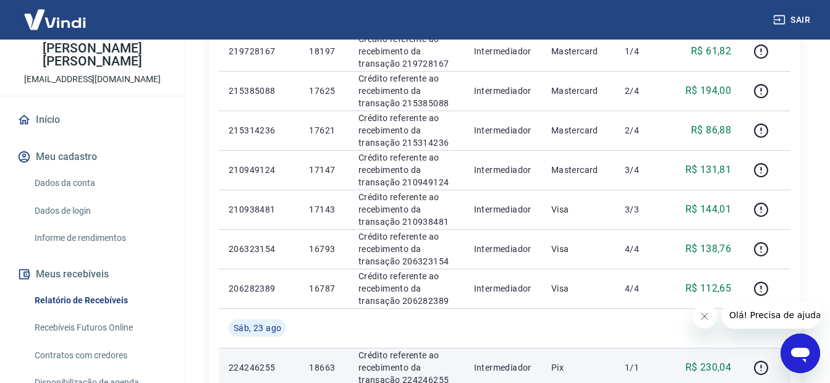
scroll to position [1056, 0]
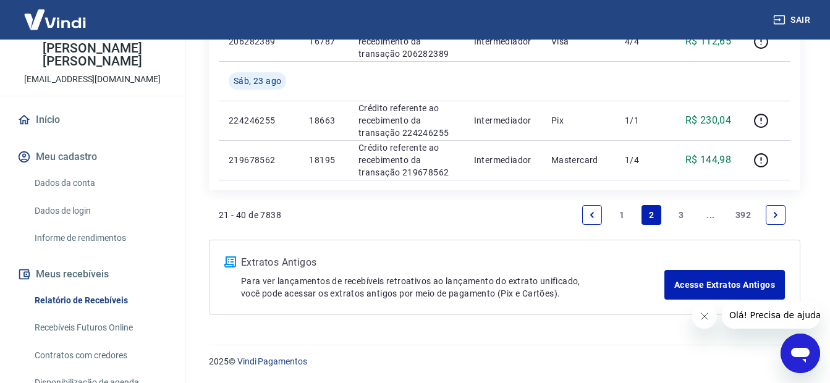
click at [592, 218] on icon "Previous page" at bounding box center [592, 215] width 9 height 9
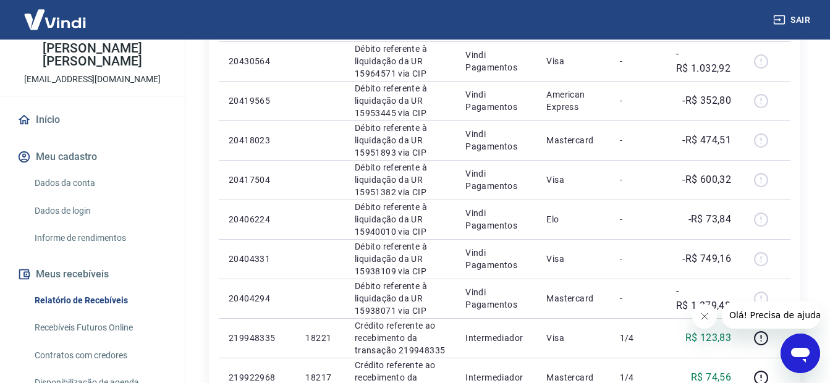
scroll to position [977, 0]
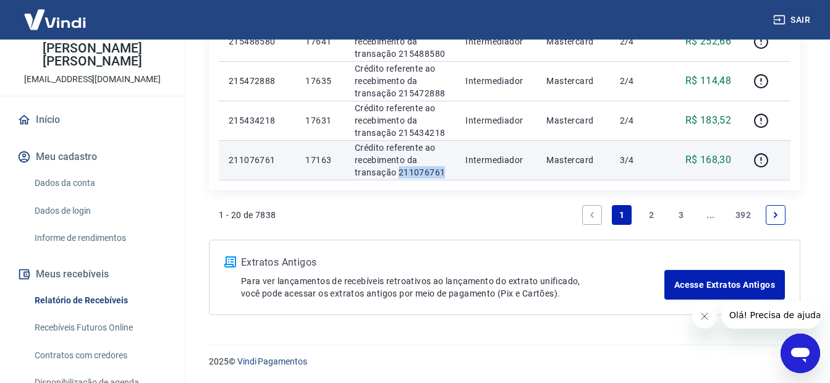
drag, startPoint x: 449, startPoint y: 169, endPoint x: 399, endPoint y: 171, distance: 49.5
click at [399, 171] on td "Crédito referente ao recebimento da transação 211076761" at bounding box center [400, 160] width 111 height 40
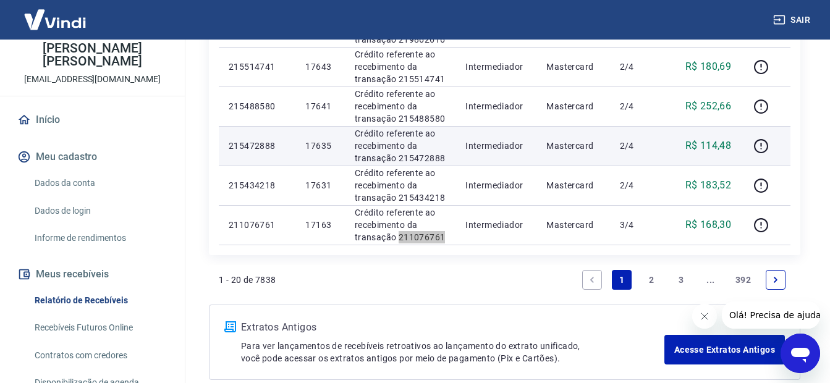
scroll to position [853, 0]
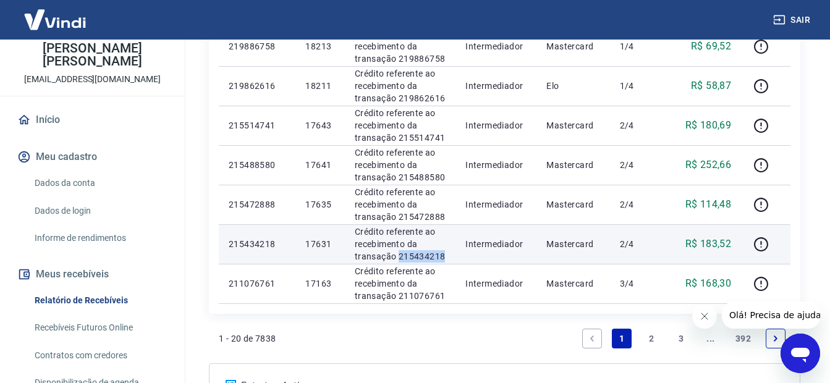
drag, startPoint x: 449, startPoint y: 254, endPoint x: 399, endPoint y: 255, distance: 50.1
click at [399, 255] on td "Crédito referente ao recebimento da transação 215434218" at bounding box center [400, 244] width 111 height 40
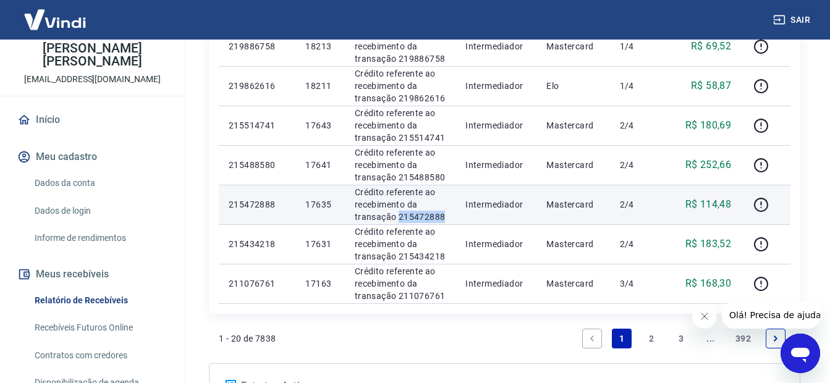
drag, startPoint x: 449, startPoint y: 213, endPoint x: 399, endPoint y: 216, distance: 50.8
click at [399, 216] on td "Crédito referente ao recebimento da transação 215472888" at bounding box center [400, 205] width 111 height 40
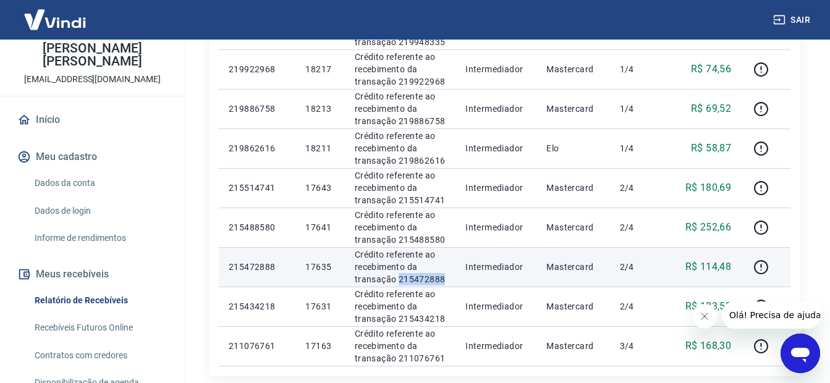
scroll to position [791, 0]
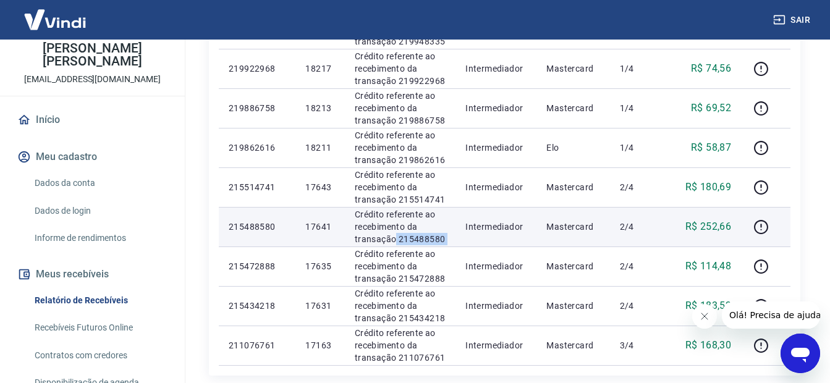
drag, startPoint x: 431, startPoint y: 232, endPoint x: 396, endPoint y: 237, distance: 35.7
click at [396, 237] on tr "215488580 17641 Crédito referente ao recebimento da transação 215488580 Interme…" at bounding box center [505, 227] width 572 height 40
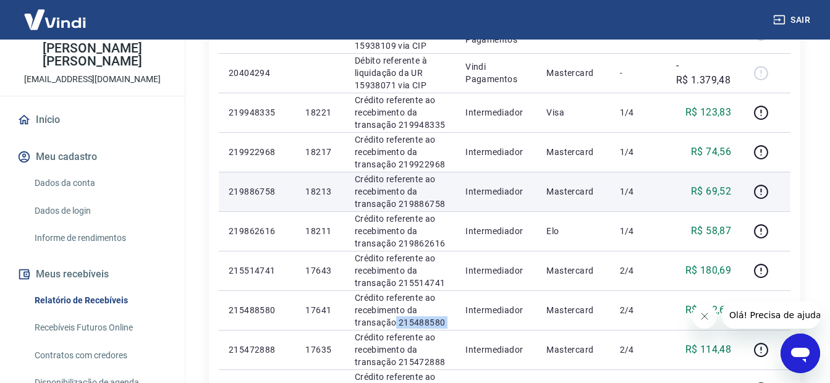
scroll to position [730, 0]
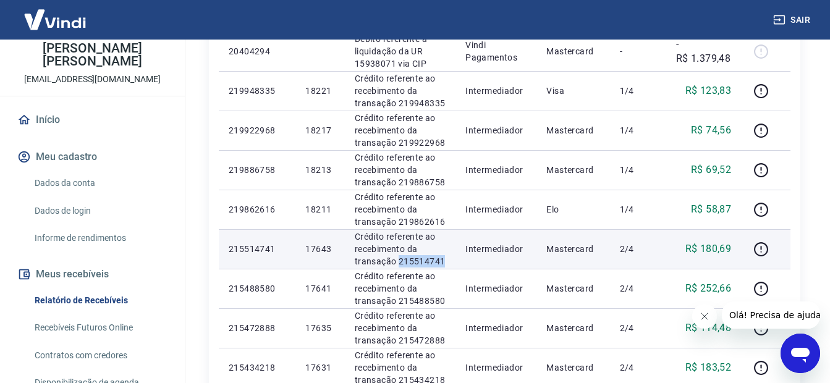
drag, startPoint x: 444, startPoint y: 258, endPoint x: 399, endPoint y: 265, distance: 45.6
click at [399, 265] on p "Crédito referente ao recebimento da transação 215514741" at bounding box center [400, 249] width 91 height 37
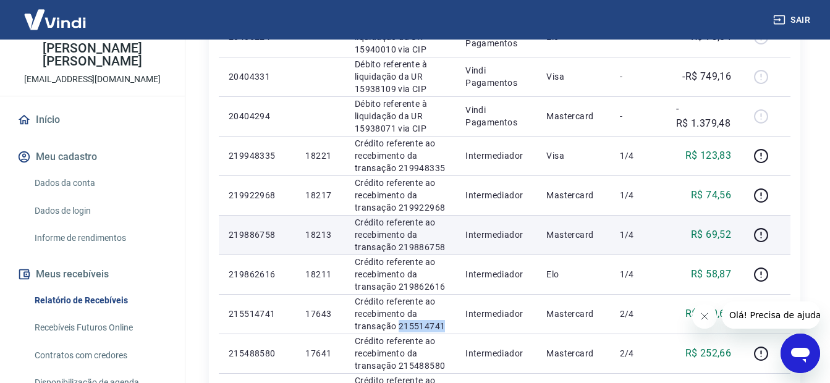
scroll to position [668, 0]
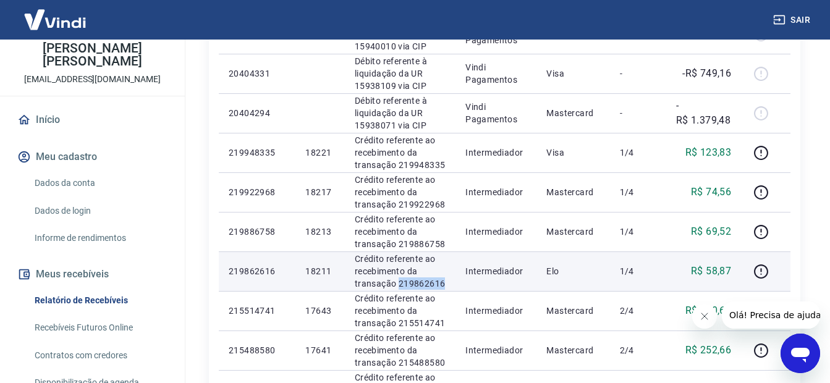
drag, startPoint x: 407, startPoint y: 285, endPoint x: 399, endPoint y: 287, distance: 7.8
click at [399, 287] on td "Crédito referente ao recebimento da transação 219862616" at bounding box center [400, 272] width 111 height 40
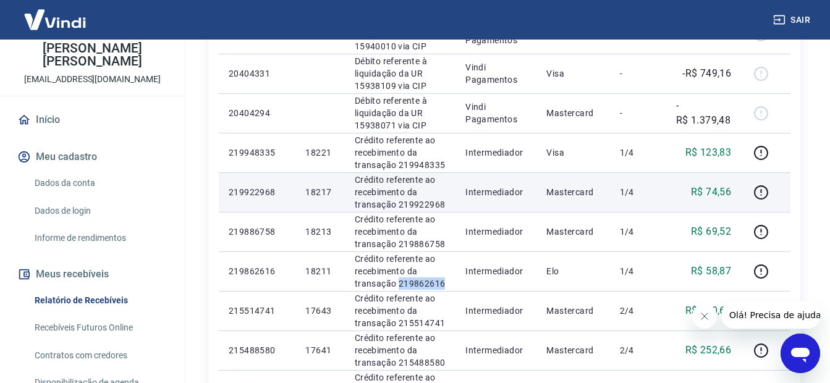
scroll to position [606, 0]
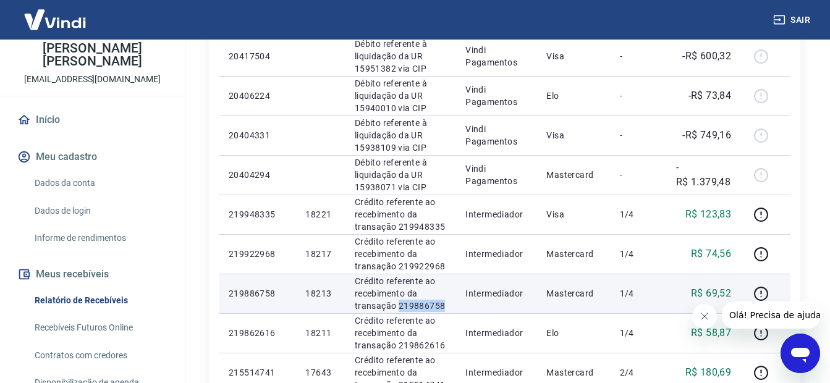
drag, startPoint x: 444, startPoint y: 305, endPoint x: 398, endPoint y: 307, distance: 46.4
click at [397, 307] on p "Crédito referente ao recebimento da transação 219886758" at bounding box center [400, 293] width 91 height 37
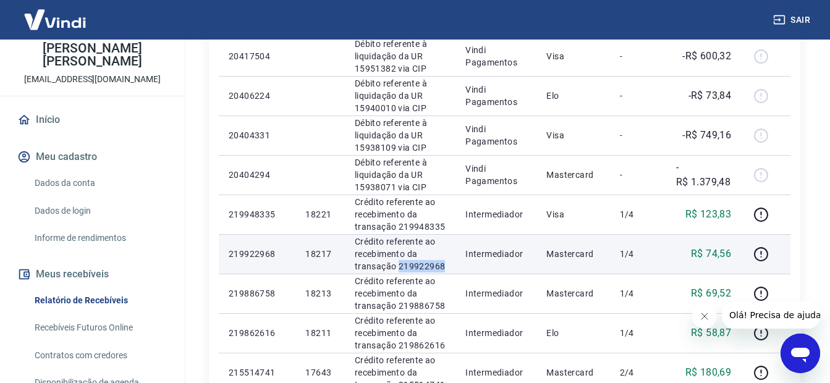
drag, startPoint x: 444, startPoint y: 268, endPoint x: 401, endPoint y: 267, distance: 42.7
click at [401, 267] on td "Crédito referente ao recebimento da transação 219922968" at bounding box center [400, 254] width 111 height 40
drag, startPoint x: 405, startPoint y: 266, endPoint x: 417, endPoint y: 268, distance: 12.6
click at [403, 273] on td "Crédito referente ao recebimento da transação 219922968" at bounding box center [400, 254] width 111 height 40
drag, startPoint x: 458, startPoint y: 265, endPoint x: 398, endPoint y: 264, distance: 60.0
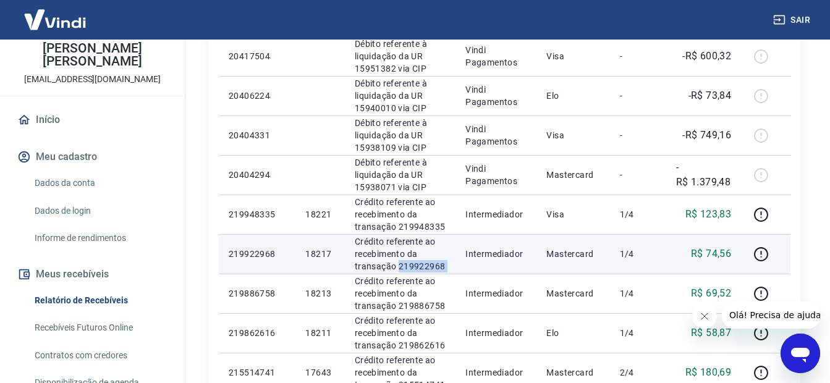
click at [398, 264] on tr "219922968 18217 Crédito referente ao recebimento da transação 219922968 Interme…" at bounding box center [505, 254] width 572 height 40
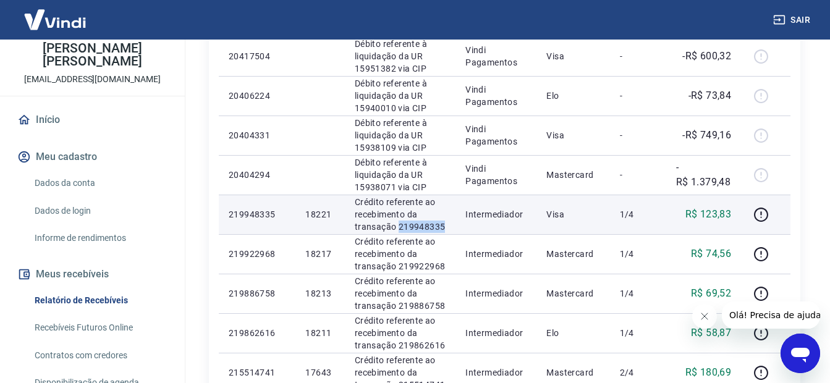
drag, startPoint x: 446, startPoint y: 229, endPoint x: 399, endPoint y: 223, distance: 46.9
click at [399, 223] on p "Crédito referente ao recebimento da transação 219948335" at bounding box center [400, 214] width 91 height 37
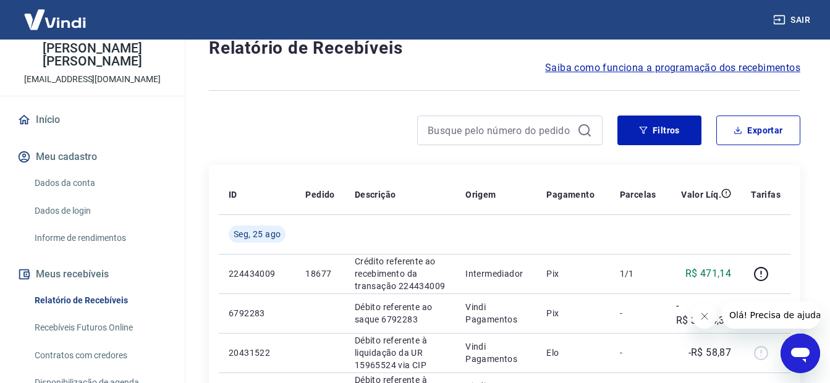
scroll to position [0, 0]
